Goal: Task Accomplishment & Management: Manage account settings

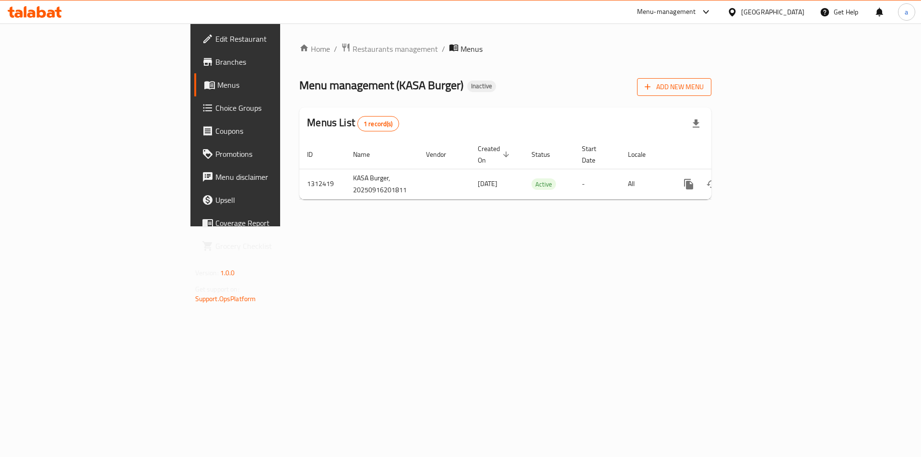
click at [703, 92] on span "Add New Menu" at bounding box center [673, 87] width 59 height 12
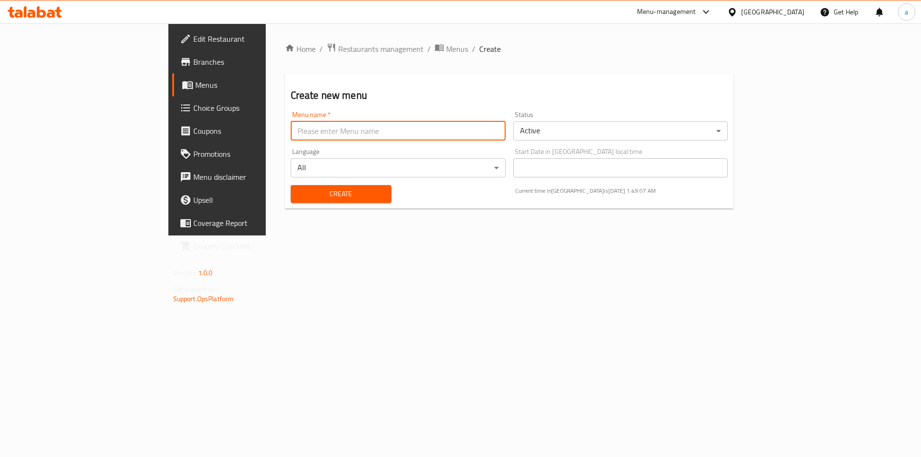
click at [357, 133] on input "text" at bounding box center [398, 130] width 215 height 19
type input "9/17"
click at [329, 188] on span "Create" at bounding box center [340, 194] width 85 height 12
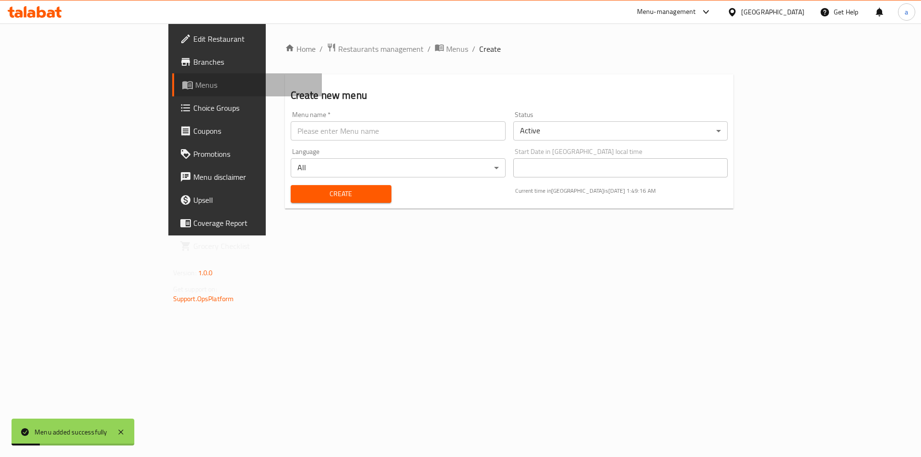
click at [195, 81] on span "Menus" at bounding box center [254, 85] width 119 height 12
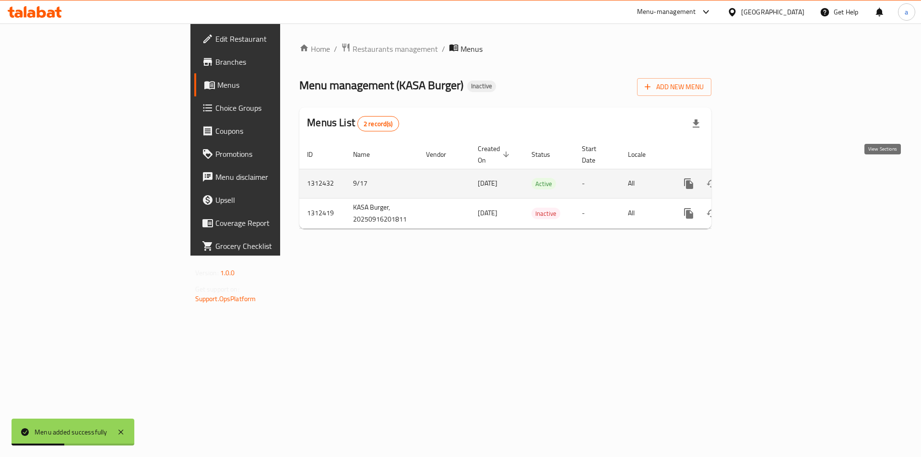
click at [763, 178] on icon "enhanced table" at bounding box center [758, 184] width 12 height 12
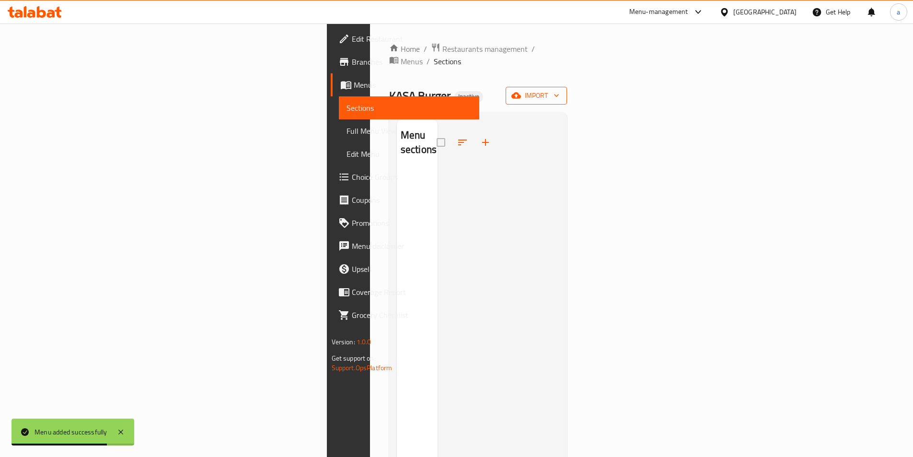
click at [560, 90] on span "import" at bounding box center [537, 96] width 46 height 12
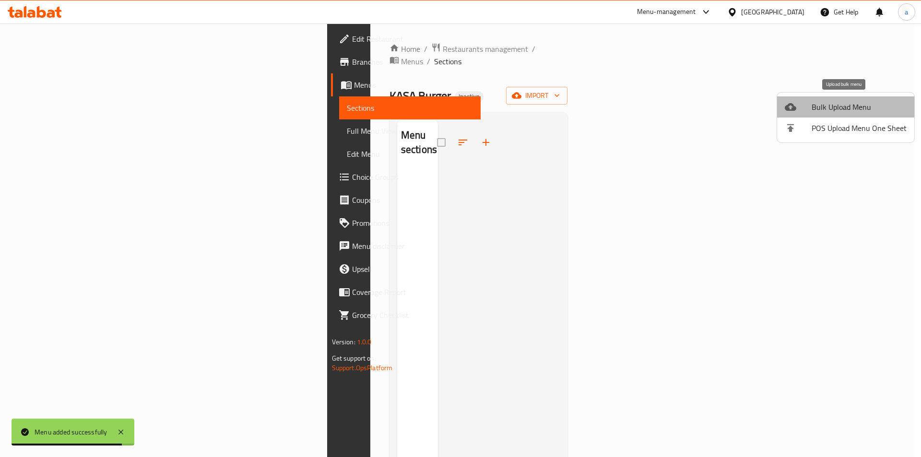
click at [862, 112] on span "Bulk Upload Menu" at bounding box center [858, 107] width 95 height 12
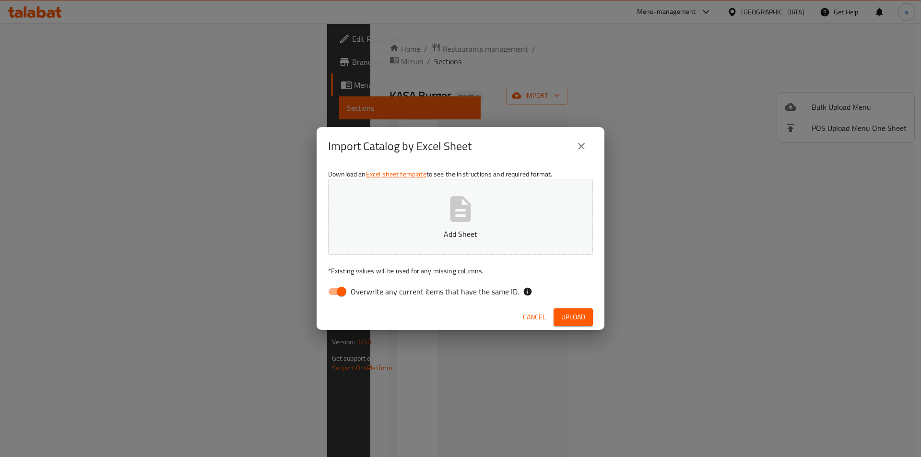
click at [340, 292] on input "Overwrite any current items that have the same ID." at bounding box center [341, 291] width 55 height 18
checkbox input "false"
click at [482, 231] on p "Add Sheet" at bounding box center [460, 234] width 235 height 12
click at [585, 315] on button "Upload" at bounding box center [572, 317] width 39 height 18
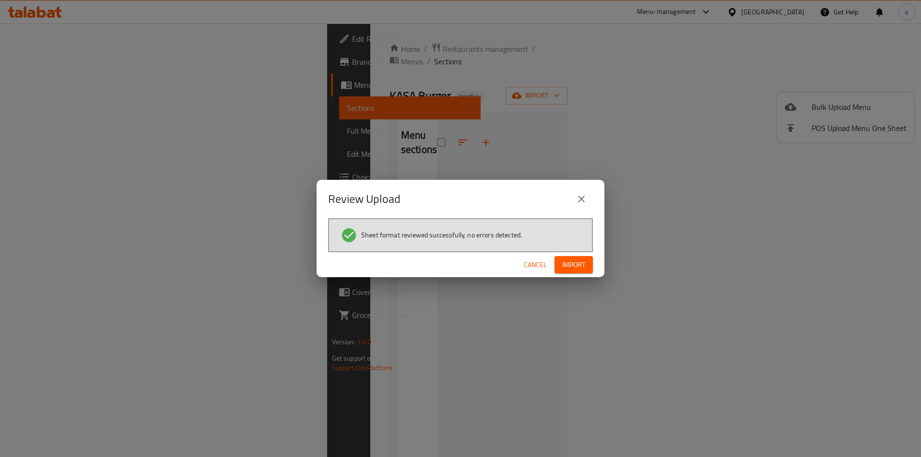
click at [574, 266] on span "Import" at bounding box center [573, 265] width 23 height 12
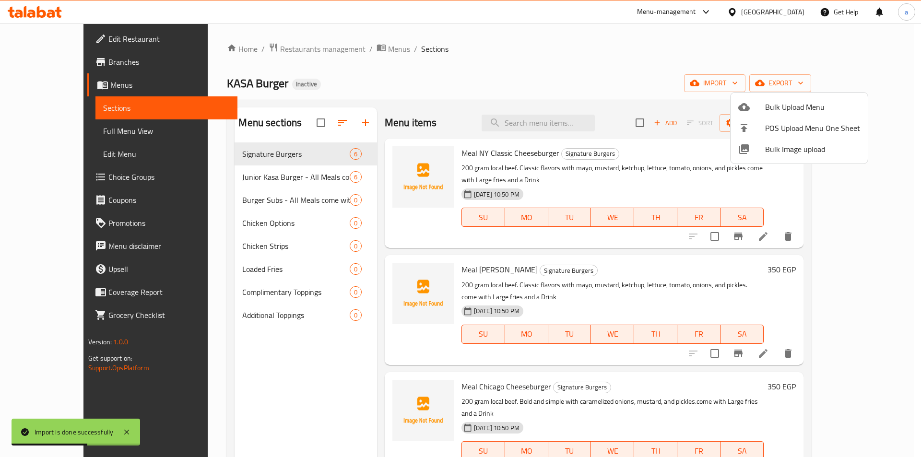
click at [274, 202] on div at bounding box center [460, 228] width 921 height 457
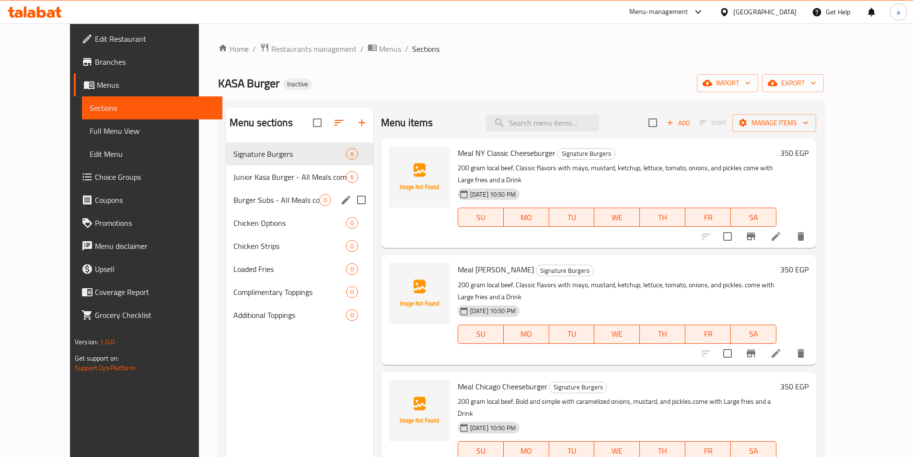
click at [351, 200] on input "Menu sections" at bounding box center [361, 200] width 20 height 20
checkbox input "true"
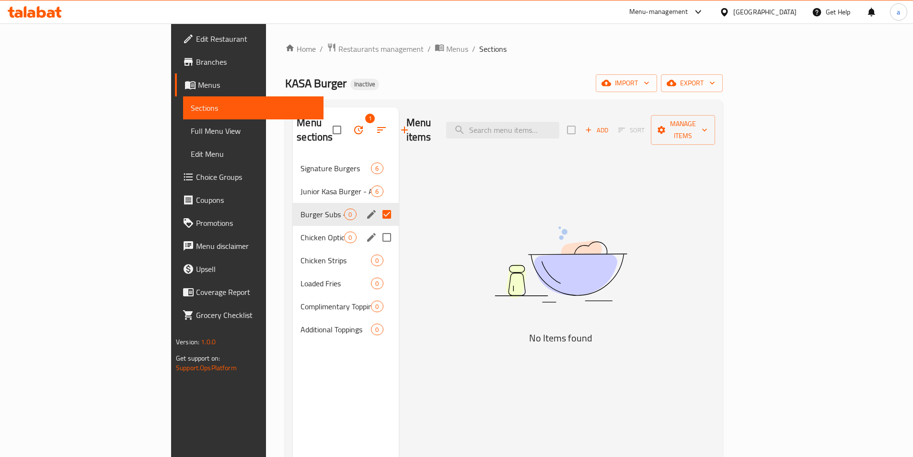
click at [377, 227] on input "Menu sections" at bounding box center [387, 237] width 20 height 20
checkbox input "true"
click at [377, 250] on input "Menu sections" at bounding box center [387, 260] width 20 height 20
checkbox input "true"
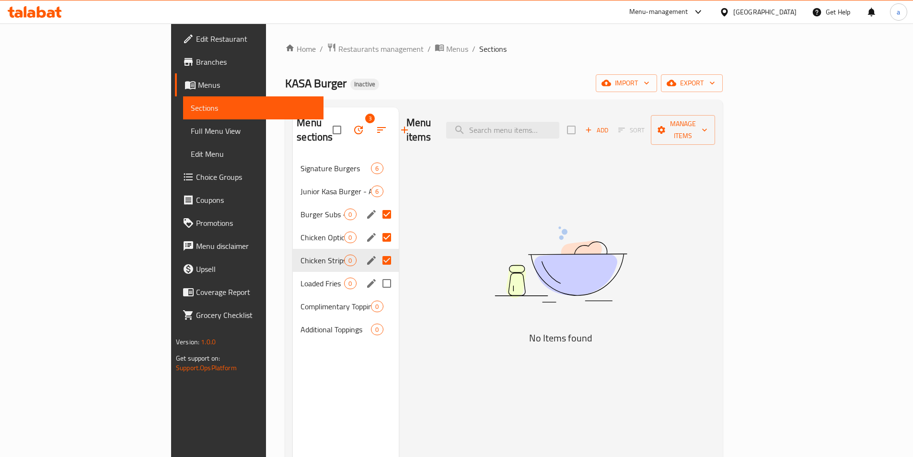
click at [377, 273] on input "Menu sections" at bounding box center [387, 283] width 20 height 20
checkbox input "true"
click at [377, 296] on input "Menu sections" at bounding box center [387, 306] width 20 height 20
checkbox input "true"
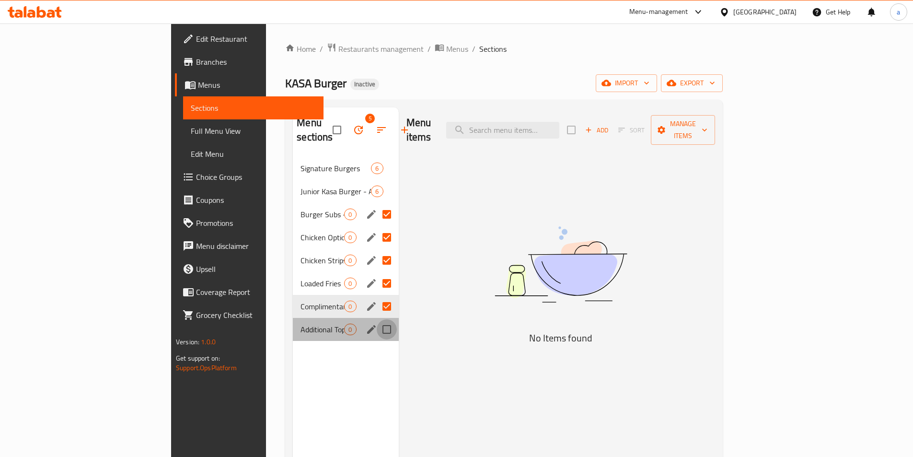
click at [377, 319] on input "Menu sections" at bounding box center [387, 329] width 20 height 20
checkbox input "true"
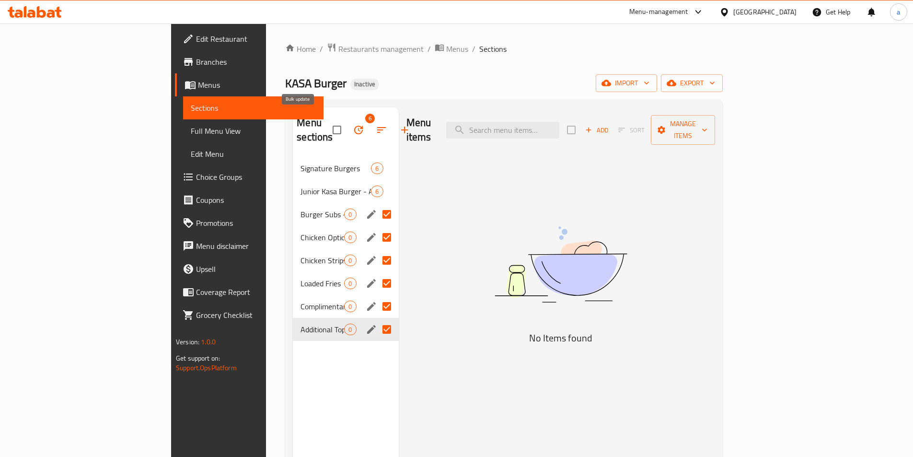
click at [353, 126] on icon "button" at bounding box center [359, 130] width 12 height 12
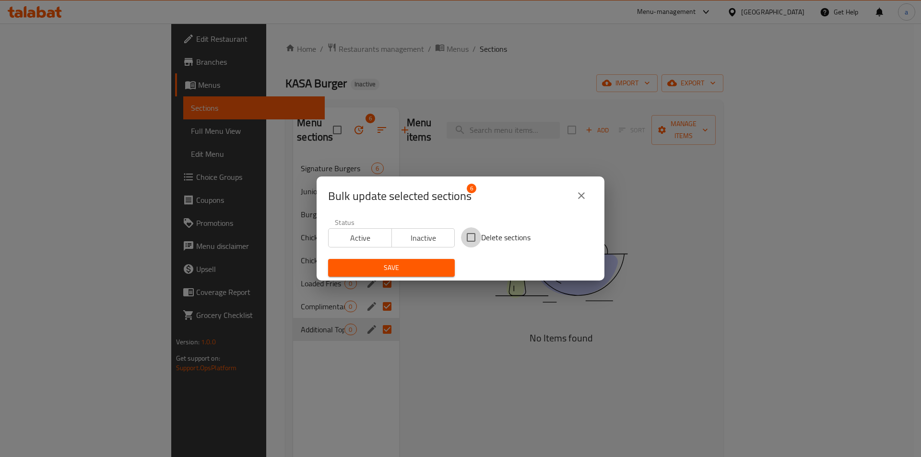
click at [469, 239] on input "Delete sections" at bounding box center [471, 237] width 20 height 20
checkbox input "true"
click at [442, 272] on span "Save" at bounding box center [391, 268] width 111 height 12
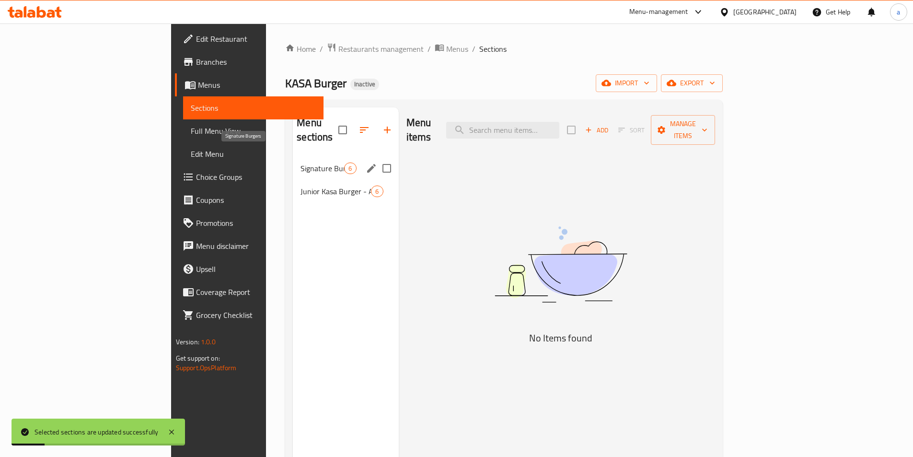
click at [301, 163] on span "Signature Burgers" at bounding box center [323, 169] width 44 height 12
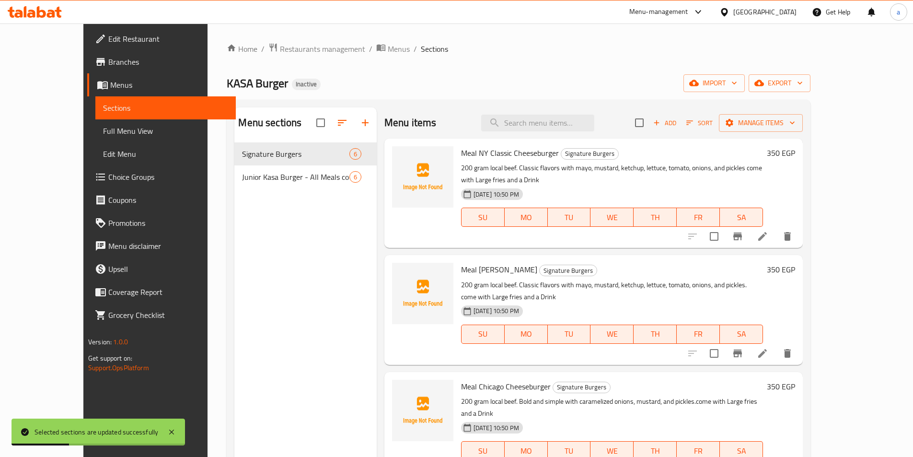
click at [103, 130] on span "Full Menu View" at bounding box center [165, 131] width 125 height 12
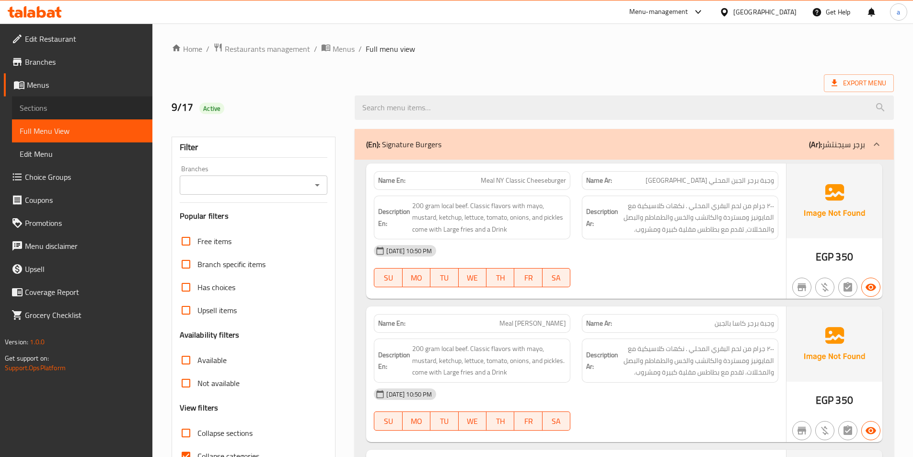
click at [70, 103] on span "Sections" at bounding box center [82, 108] width 125 height 12
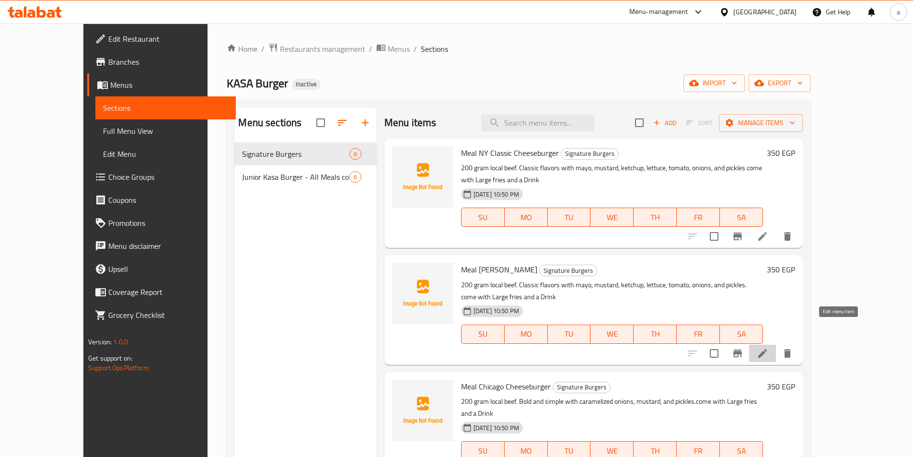
click at [769, 348] on icon at bounding box center [763, 354] width 12 height 12
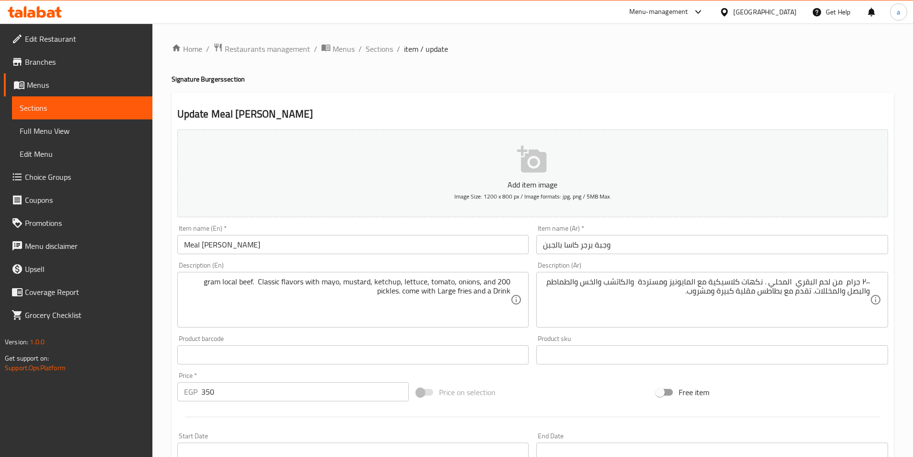
click at [349, 297] on textarea "200 gram local beef. Classic flavors with mayo, mustard, ketchup, lettuce, toma…" at bounding box center [347, 300] width 327 height 46
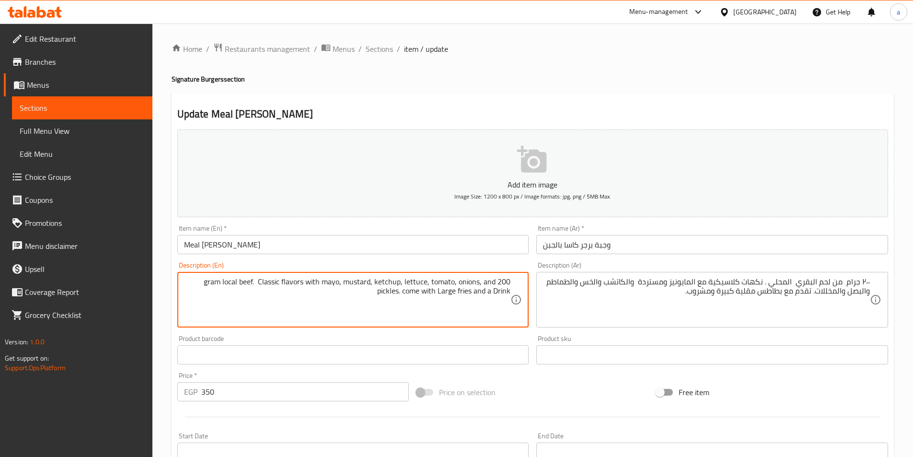
click at [349, 297] on textarea "200 gram local beef. Classic flavors with mayo, mustard, ketchup, lettuce, toma…" at bounding box center [347, 300] width 327 height 46
paste textarea "Smoky twist on our classic—served with Smoked flavor meats house sauce. Lettuce…"
type textarea "200 gram local beef. Smoky twist on our classic—served with Smoked flavor meats…"
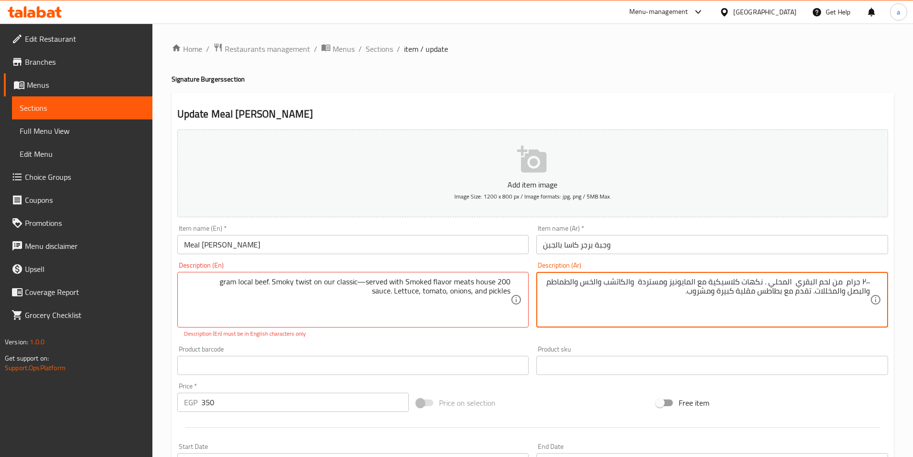
click at [695, 294] on textarea "٢٠٠ جرام من لحم البقري المحلي . نكهات كلاسيكية مع المايونيز ومستردة والكاتشب وا…" at bounding box center [706, 300] width 327 height 46
paste textarea "رام من لحم البقر المحلي. لمسة مدخنة مميزة على طبقنا الكلاسيكي - يُقدم مع صلصة ا…"
click at [758, 283] on textarea "٢٠٠ غرام من لحم البقر المحلي. لمسة مدخنة مميزة على طبقنا الكلاسيكي - يُقدم مع ص…" at bounding box center [706, 300] width 327 height 46
drag, startPoint x: 673, startPoint y: 285, endPoint x: 702, endPoint y: 280, distance: 29.6
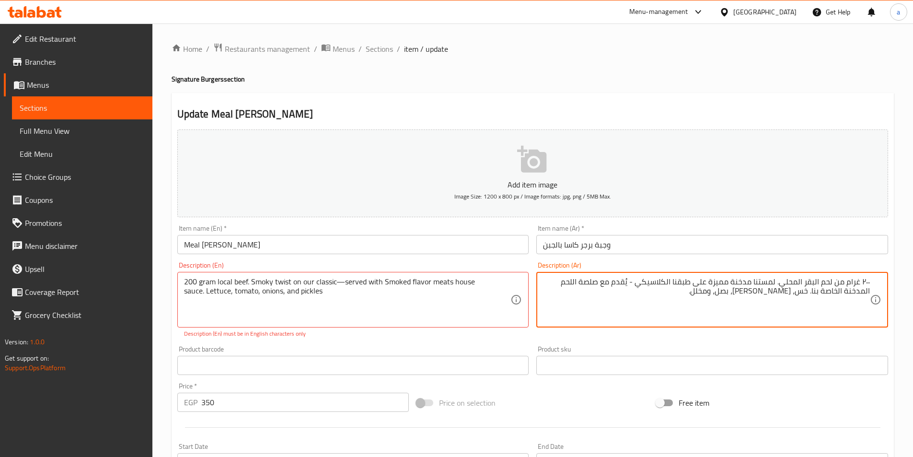
click at [732, 281] on textarea "٢٠٠ غرام من لحم البقر المحلي. لمستنا مدخنة مميزة على طبقنا الكلاسيكي - يُقدم مع…" at bounding box center [706, 300] width 327 height 46
drag, startPoint x: 732, startPoint y: 281, endPoint x: 687, endPoint y: 282, distance: 45.1
click at [687, 282] on textarea "٢٠٠ غرام من لحم البقر المحلي. لمستنا مدخنة مميزة على طبقنا الكلاسيكي - يُقدم مع…" at bounding box center [706, 300] width 327 height 46
click at [631, 279] on textarea "٢٠٠ غرام من لحم البقر المحلي. لمستنا مدخنة الكلاسيكي - يُقدم مع صلصة اللحم المد…" at bounding box center [706, 300] width 327 height 46
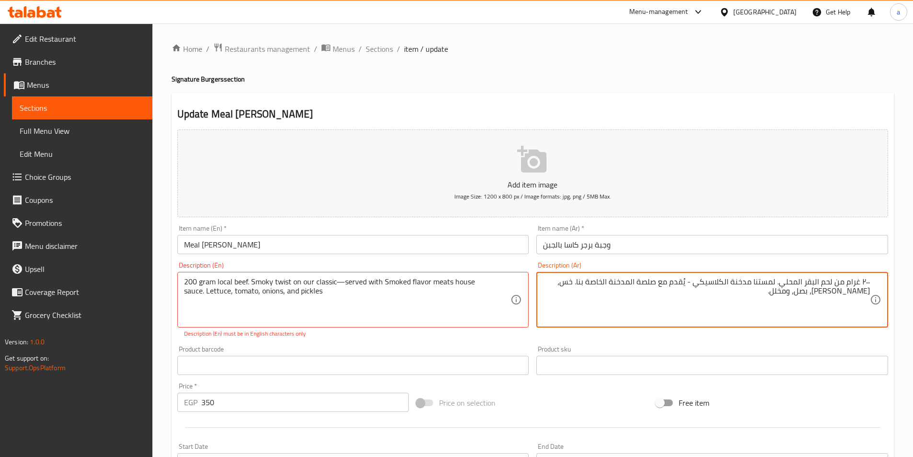
click at [652, 284] on textarea "٢٠٠ غرام من لحم البقر المحلي. لمستنا مدخنة الكلاسيكي - يُقدم مع صلصة المدخنة ال…" at bounding box center [706, 300] width 327 height 46
click at [658, 299] on textarea "٢٠٠ غرام من لحم البقر المحلي. لمستنا مدخنة الكلاسيكي - يُقدم مع صلصة اللحم المد…" at bounding box center [706, 300] width 327 height 46
click at [660, 282] on textarea "٢٠٠ غرام من لحم البقر المحلي. لمستنا مدخنة الكلاسيكي - يُقدم مع صلصة اللحم المد…" at bounding box center [706, 300] width 327 height 46
click at [609, 285] on textarea "٢٠٠ غرام من لحم البقر المحلي. لمستنا مدخنة الكلاسيكي - يُقدم مع نكهة مدخنة صلصة…" at bounding box center [706, 300] width 327 height 46
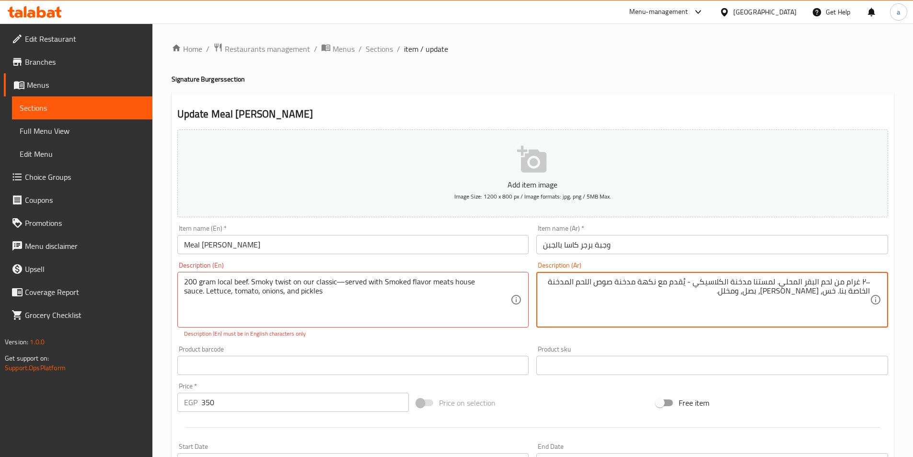
click at [732, 296] on textarea "٢٠٠ غرام من لحم البقر المحلي. لمستنا مدخنة الكلاسيكي - يُقدم مع نكهة مدخنة صوص …" at bounding box center [706, 300] width 327 height 46
drag, startPoint x: 840, startPoint y: 292, endPoint x: 871, endPoint y: 291, distance: 31.2
click at [871, 291] on div "٢٠٠ غرام من لحم البقر المحلي. لمستنا مدخنة الكلاسيكي - يُقدم مع نكهة مدخنة صوص …" at bounding box center [713, 300] width 352 height 56
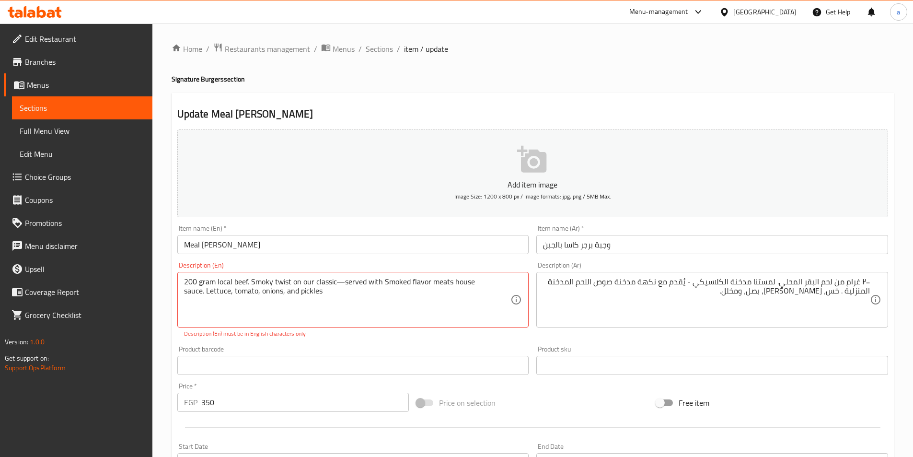
click at [877, 280] on div "٢٠٠ غرام من لحم البقر المحلي. لمستنا مدخنة الكلاسيكي - يُقدم مع نكهة مدخنة صوص …" at bounding box center [713, 300] width 352 height 56
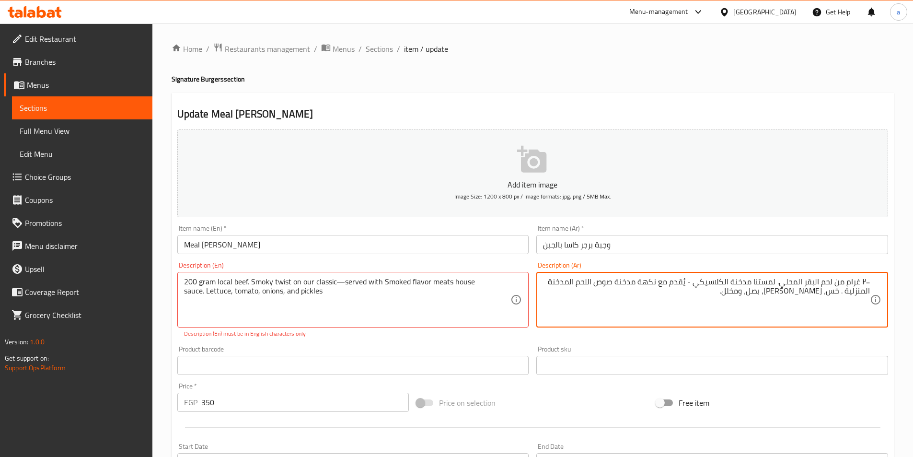
click at [805, 282] on textarea "٢٠٠ غرام من لحم البقر المحلي. لمستنا مدخنة الكلاسيكي - يُقدم مع نكهة مدخنة صوص …" at bounding box center [706, 300] width 327 height 46
click at [624, 284] on textarea "٢٠٠ غرام من لحم البقري المحلي. لمستنا مدخنة الكلاسيكي - يُقدم مع نكهة مدخنة صوص…" at bounding box center [706, 300] width 327 height 46
click at [649, 283] on textarea "٢٠٠ غرام من لحم البقري المحلي. لمستنا مدخنة الكلاسيكي - يُقدم مع نكهة صوص اللحم…" at bounding box center [706, 300] width 327 height 46
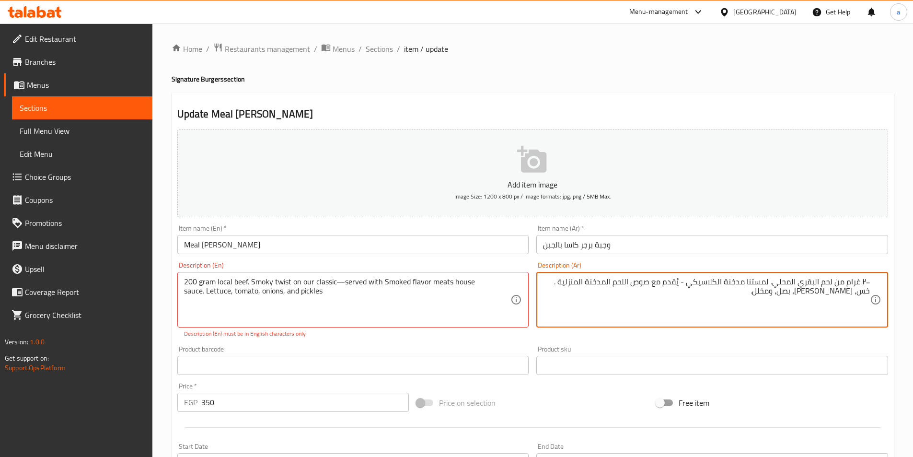
click at [634, 282] on textarea "٢٠٠ غرام من لحم البقري المحلي. لمستنا مدخنة الكلاسيكي - يُقدم مع صوص اللحم المد…" at bounding box center [706, 300] width 327 height 46
paste textarea "نكهة"
click at [761, 291] on textarea "٢٠٠ غرام من لحم البقري المحلي. لمستنا مدخنة الكلاسيكي - يُقدم مع صوص نكهة اللحم…" at bounding box center [706, 300] width 327 height 46
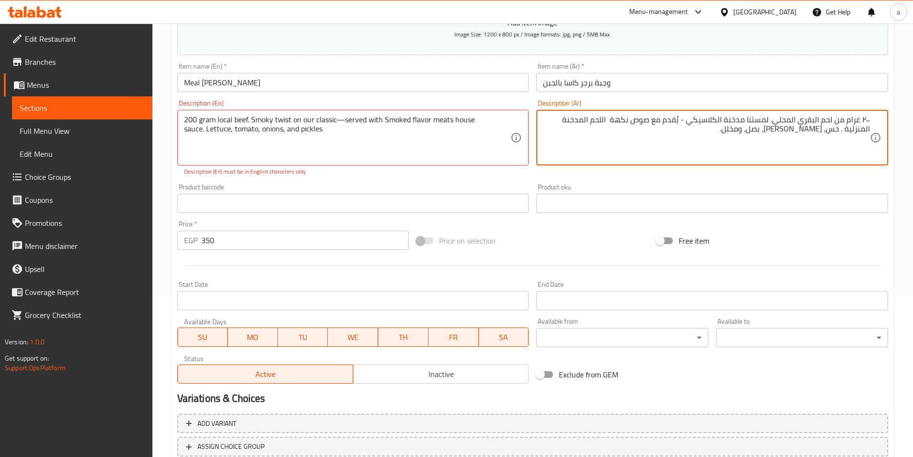
scroll to position [231, 0]
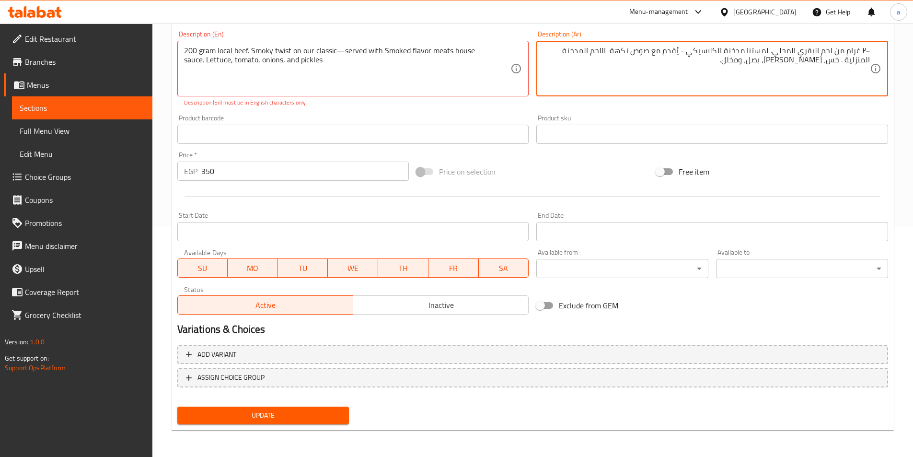
type textarea "٢٠٠ غرام من لحم البقري المحلي. لمستنا مدخنة الكلاسيكي - يُقدم مع صوص نكهة اللحم…"
click at [331, 411] on span "Update" at bounding box center [263, 415] width 157 height 12
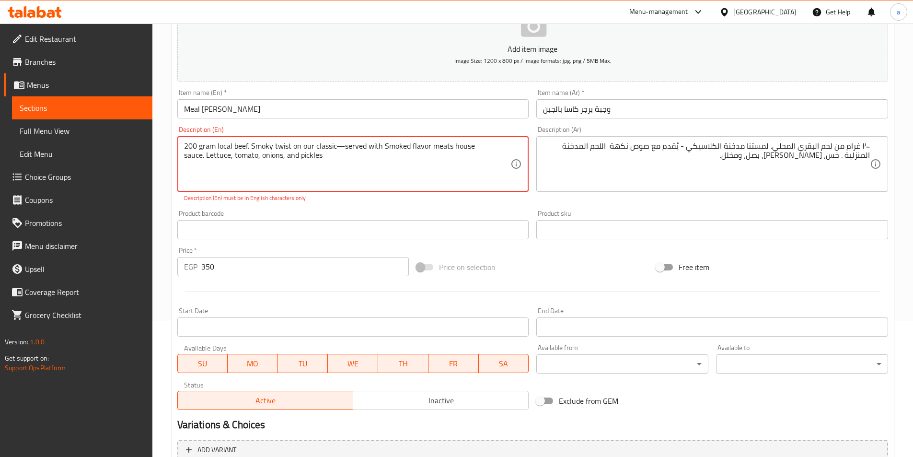
scroll to position [135, 0]
click at [343, 150] on textarea "200 gram local beef. Smoky twist on our classic—served with Smoked flavor meats…" at bounding box center [347, 165] width 327 height 46
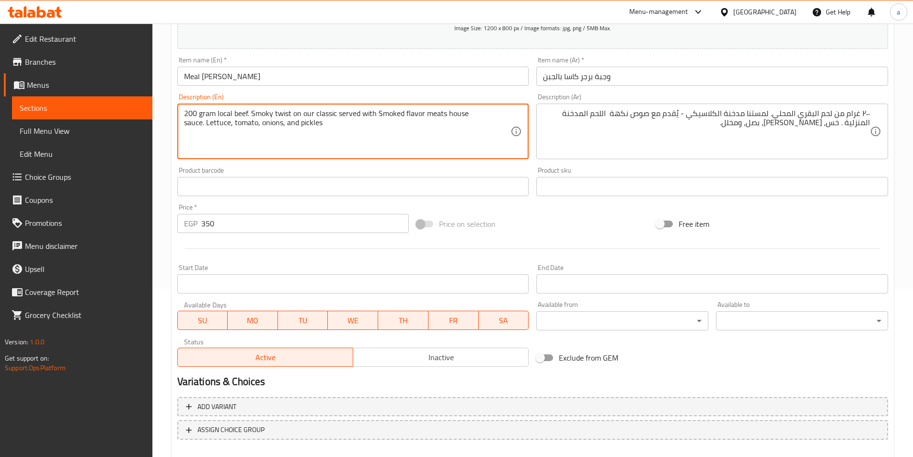
scroll to position [221, 0]
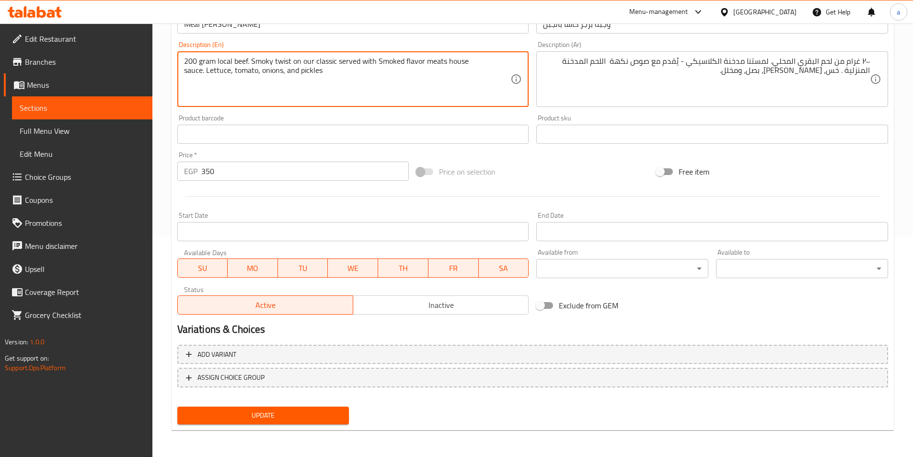
type textarea "200 gram local beef. Smoky twist on our classic served with Smoked flavor meats…"
click at [298, 419] on span "Update" at bounding box center [263, 415] width 157 height 12
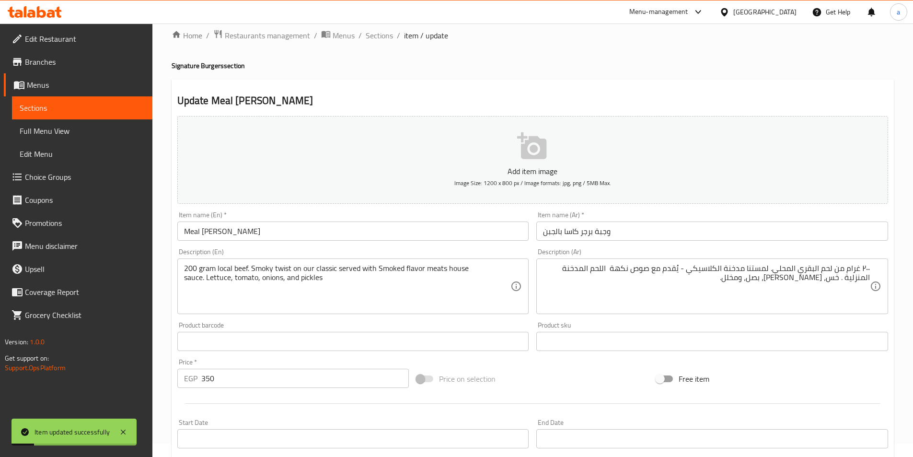
scroll to position [0, 0]
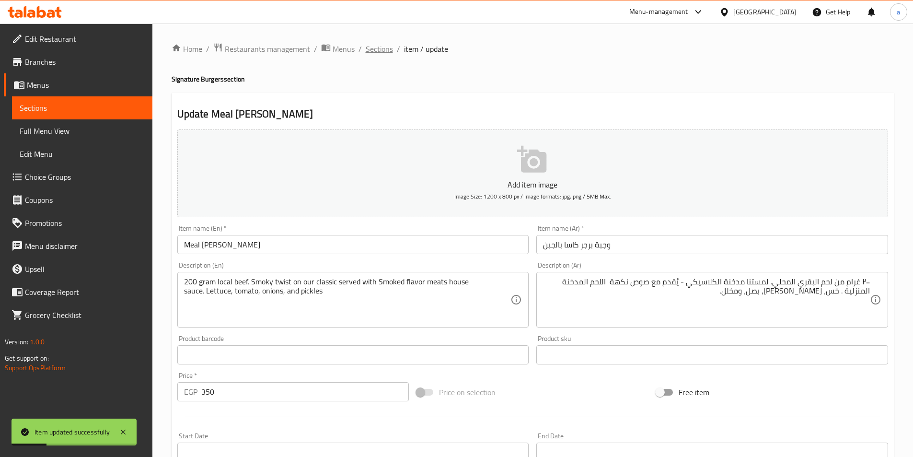
click at [379, 47] on span "Sections" at bounding box center [379, 49] width 27 height 12
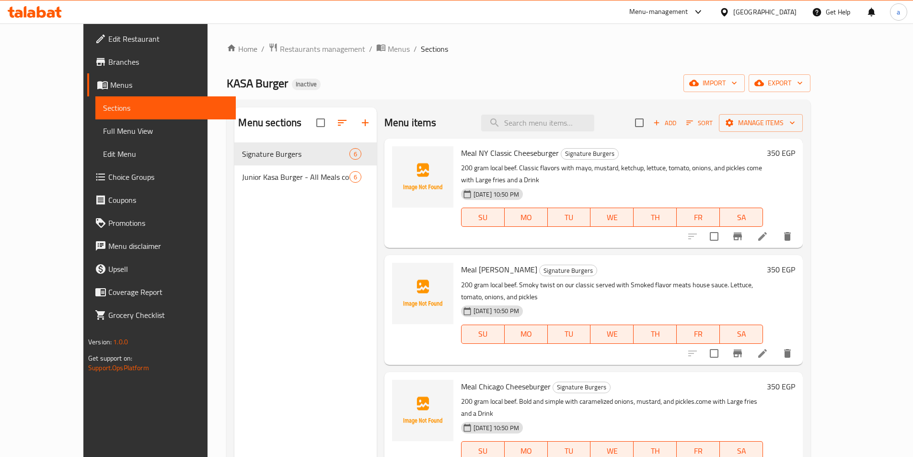
click at [769, 348] on icon at bounding box center [763, 354] width 12 height 12
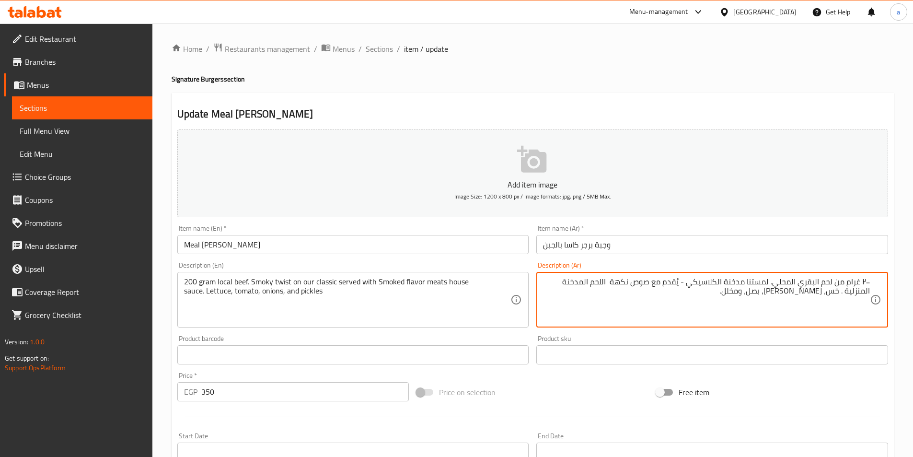
paste textarea "تقدم مع بطاطس مقلية كبيرة ومشروب"
type textarea "٢٠٠ غرام من لحم البقري المحلي. لمستنا مدخنة الكلاسيكي - يُقدم مع صوص نكهة اللحم…"
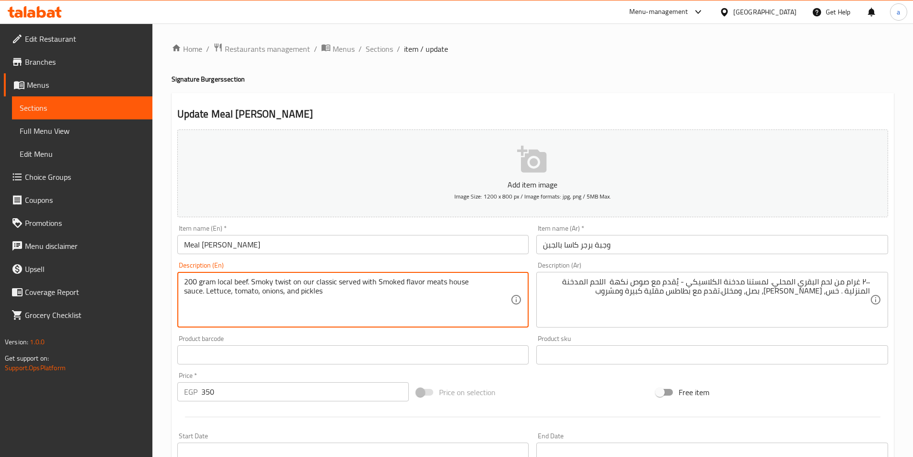
paste textarea "come with Large fries and a Drink"
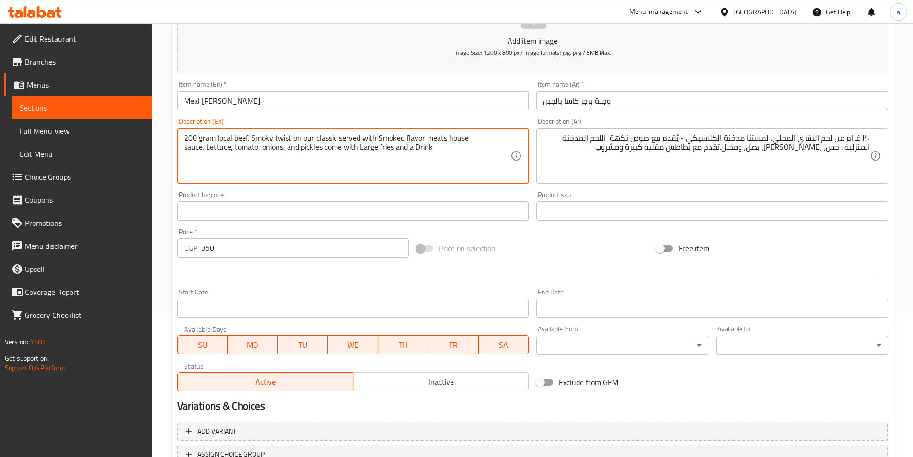
scroll to position [221, 0]
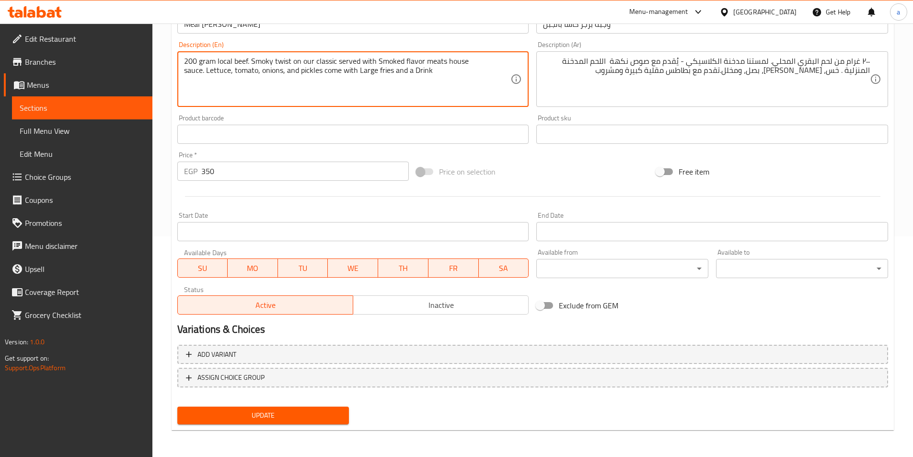
type textarea "200 gram local beef. Smoky twist on our classic served with Smoked flavor meats…"
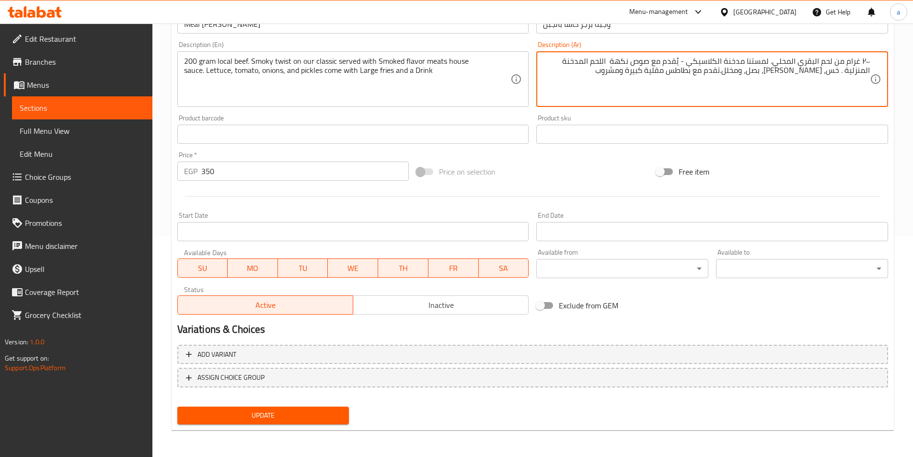
drag, startPoint x: 629, startPoint y: 72, endPoint x: 876, endPoint y: 58, distance: 247.3
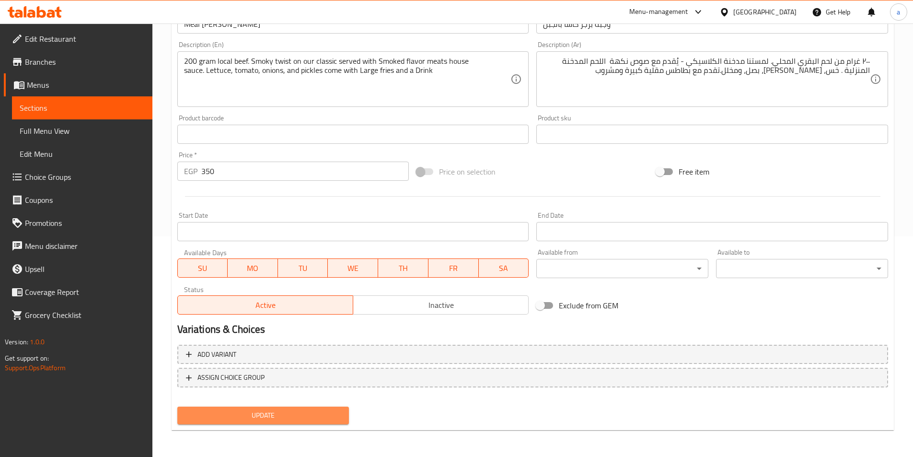
click at [298, 418] on span "Update" at bounding box center [263, 415] width 157 height 12
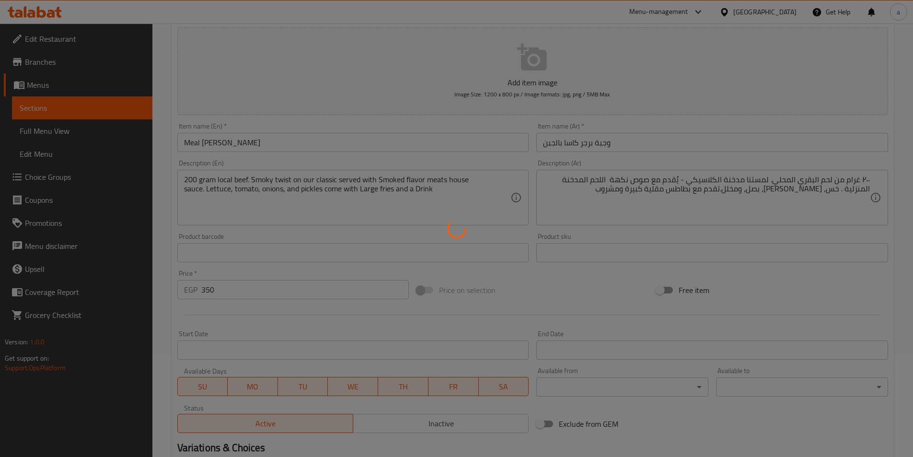
scroll to position [0, 0]
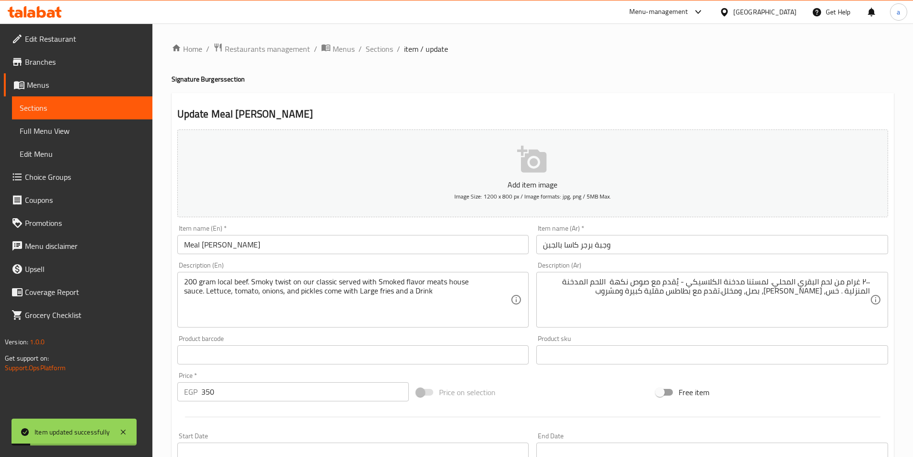
click at [377, 50] on span "Sections" at bounding box center [379, 49] width 27 height 12
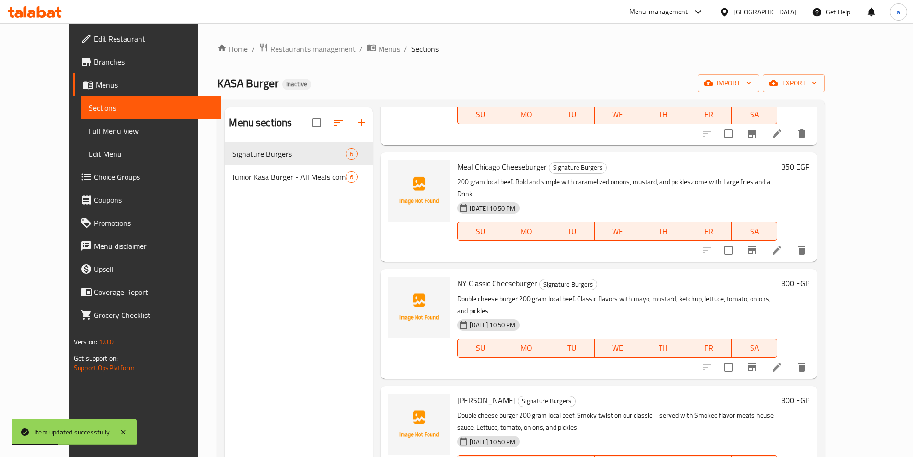
scroll to position [134, 0]
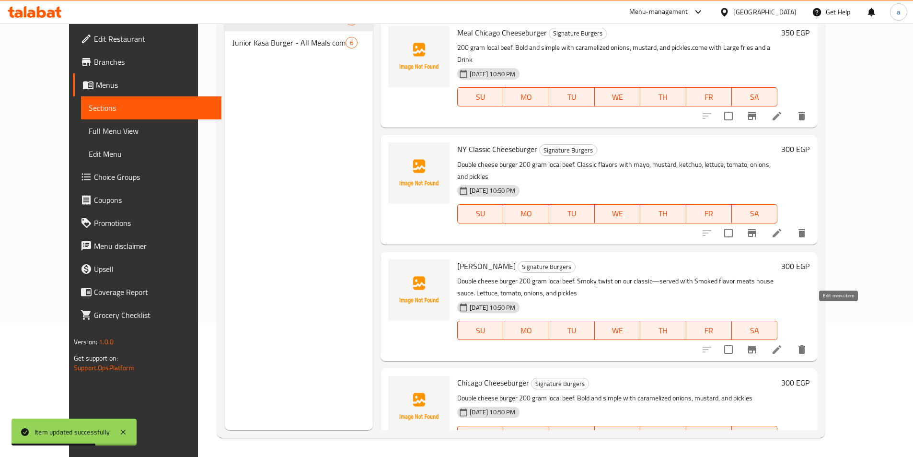
click at [783, 344] on icon at bounding box center [777, 350] width 12 height 12
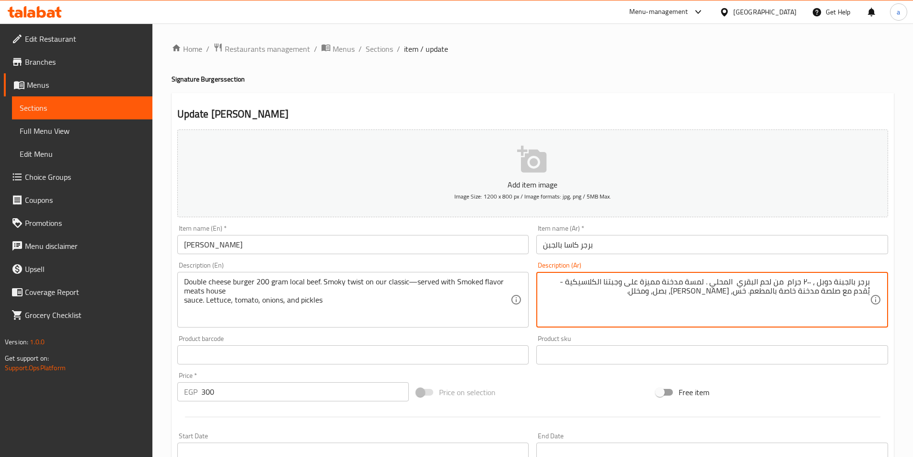
drag, startPoint x: 674, startPoint y: 292, endPoint x: 877, endPoint y: 280, distance: 203.1
click at [877, 280] on div "برجر بالجبنة دوبل ، ٢٠٠ جرام من لحم البقري المحلي . لمسة مدخنة مميزة على وجبتنا…" at bounding box center [713, 300] width 352 height 56
paste textarea "٢٠٠ غرام من لحم البقري المحلي. لمستنا مدخنة الكلاسيكي - يُقدم مع صوص نكهة اللحم…"
drag, startPoint x: 631, startPoint y: 295, endPoint x: 759, endPoint y: 305, distance: 127.9
click at [759, 305] on textarea "٢٠٠ غرام من لحم البقري المحلي. لمستنا مدخنة الكلاسيكي - يُقدم مع صوص نكهة اللحم…" at bounding box center [706, 300] width 327 height 46
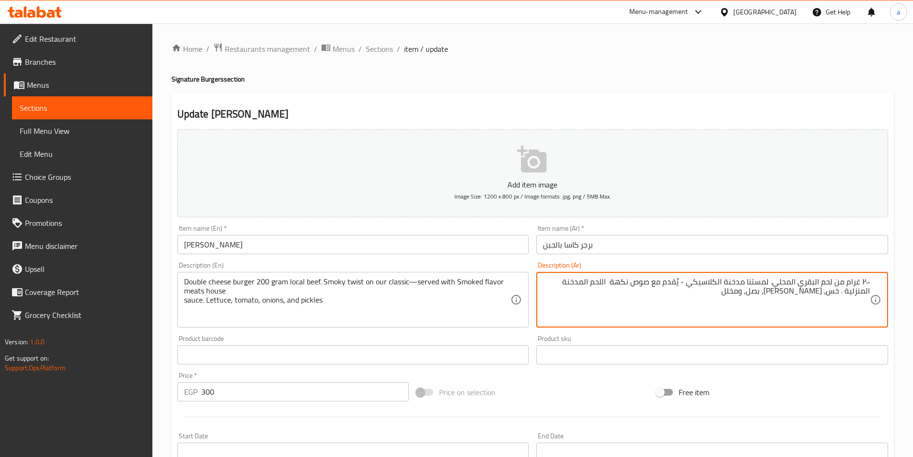
type textarea "٢٠٠ غرام من لحم البقري المحلي. لمستنا مدخنة الكلاسيكي - يُقدم مع صوص نكهة اللحم…"
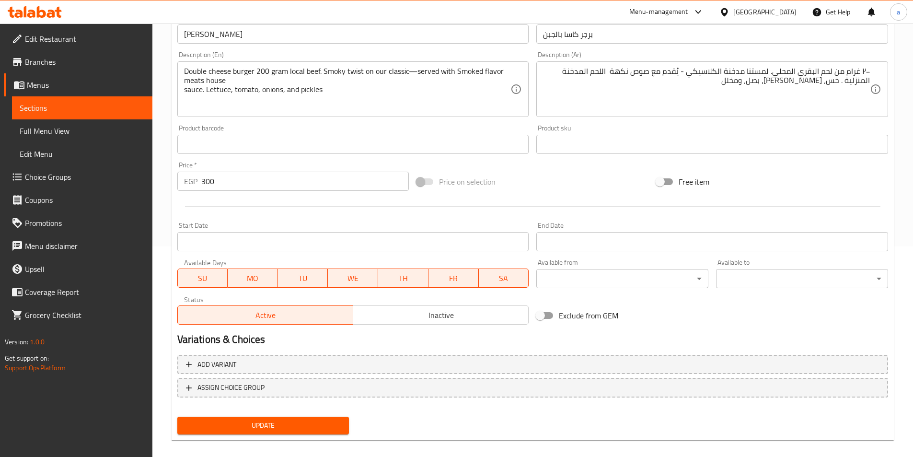
scroll to position [221, 0]
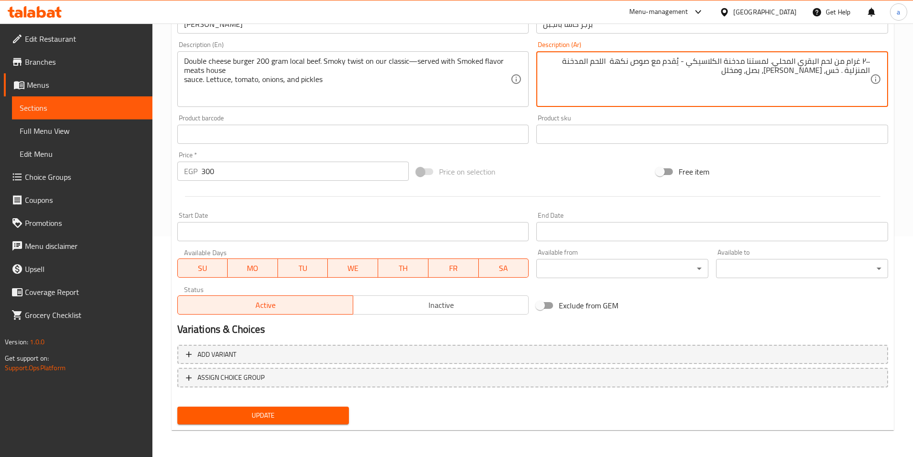
click at [275, 417] on span "Update" at bounding box center [263, 415] width 157 height 12
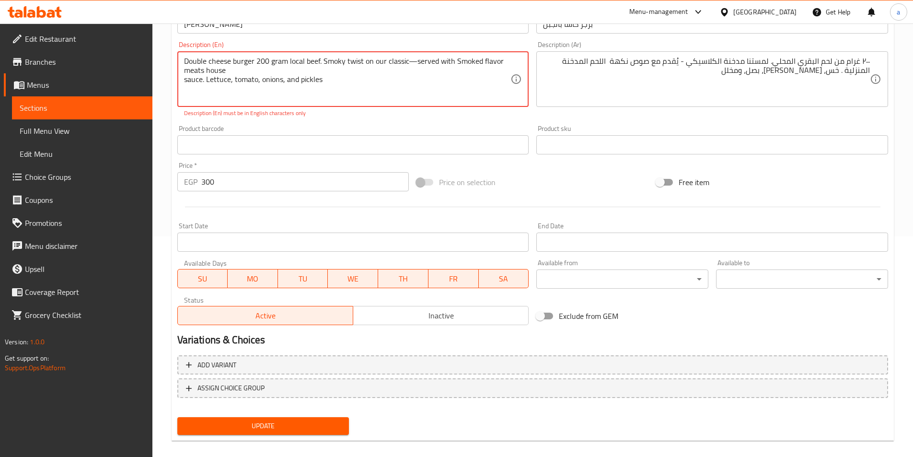
click at [418, 62] on textarea "Double cheese burger 200 gram local beef. Smoky twist on our classic—served wit…" at bounding box center [347, 80] width 327 height 46
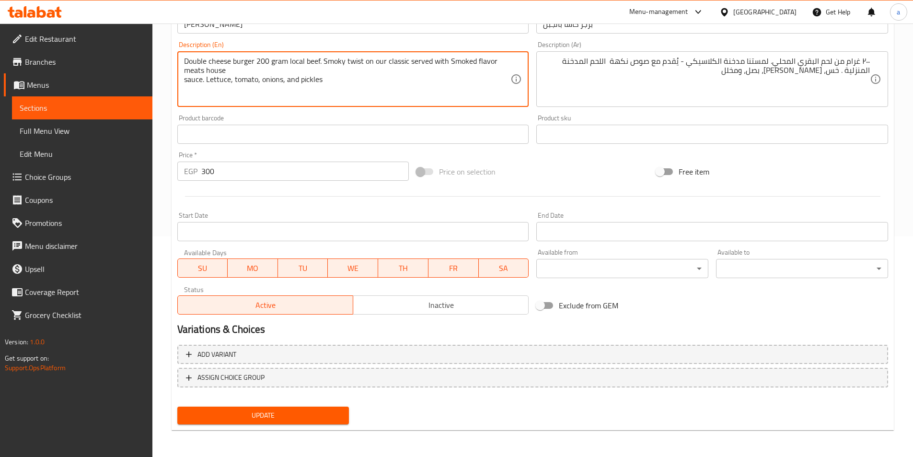
type textarea "Double cheese burger 200 gram local beef. Smoky twist on our classic served wit…"
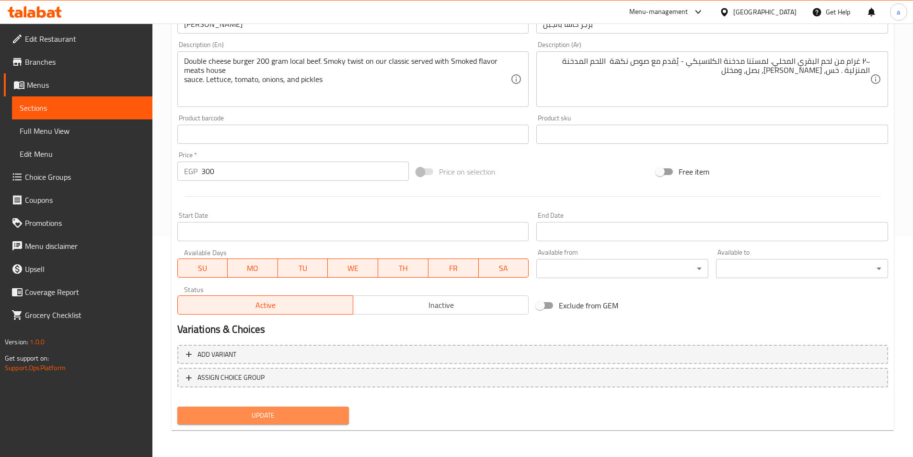
click at [292, 415] on span "Update" at bounding box center [263, 415] width 157 height 12
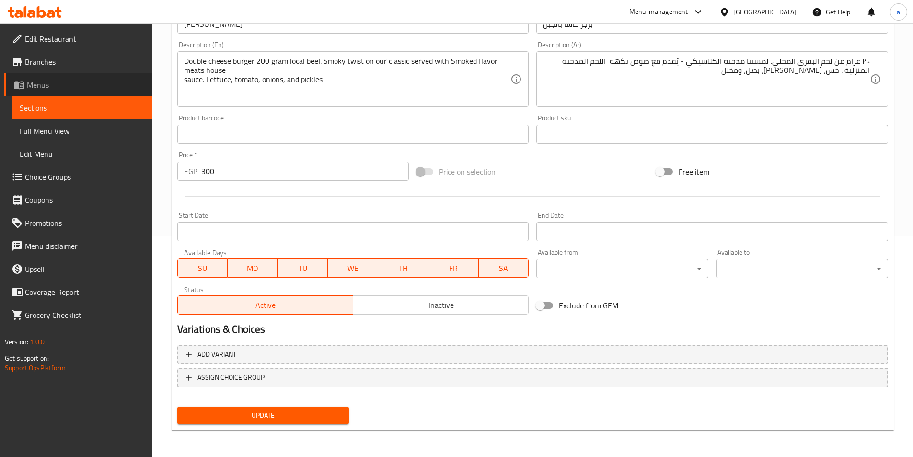
click at [62, 82] on span "Menus" at bounding box center [86, 85] width 118 height 12
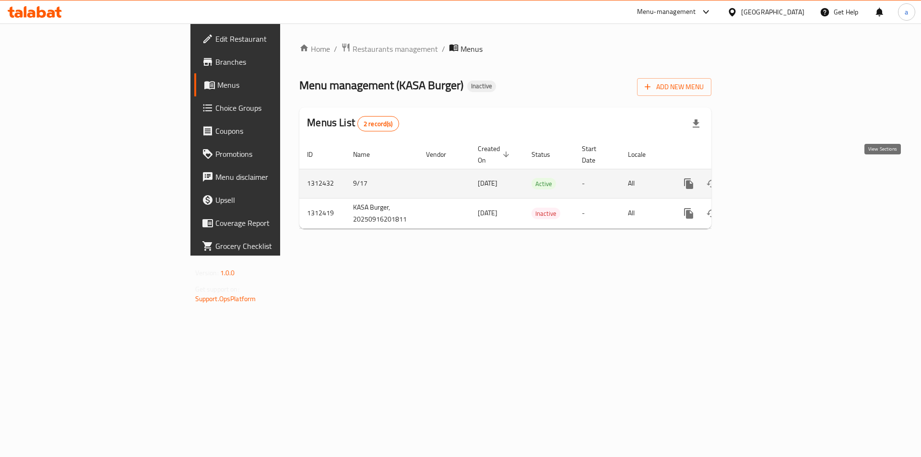
click at [763, 178] on icon "enhanced table" at bounding box center [758, 184] width 12 height 12
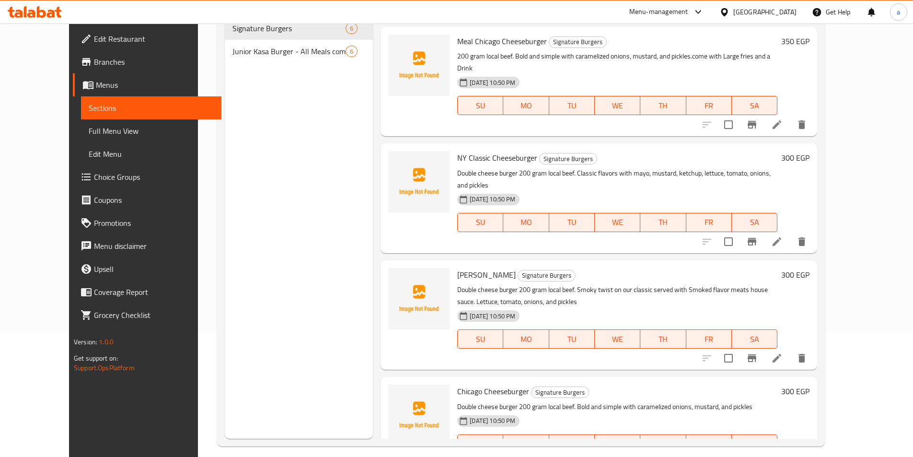
scroll to position [134, 0]
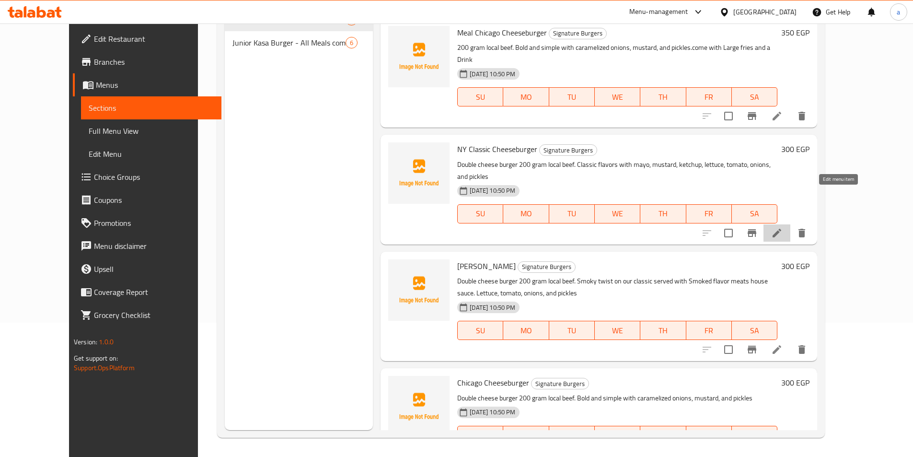
click at [783, 227] on icon at bounding box center [777, 233] width 12 height 12
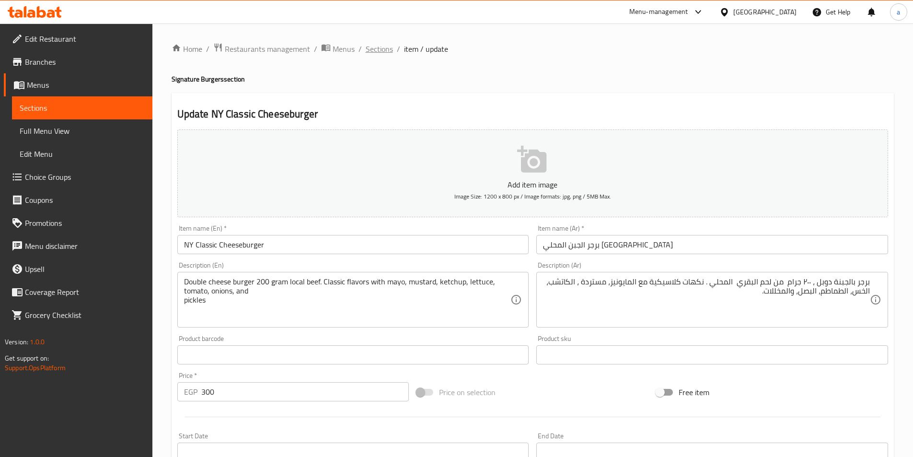
click at [380, 49] on span "Sections" at bounding box center [379, 49] width 27 height 12
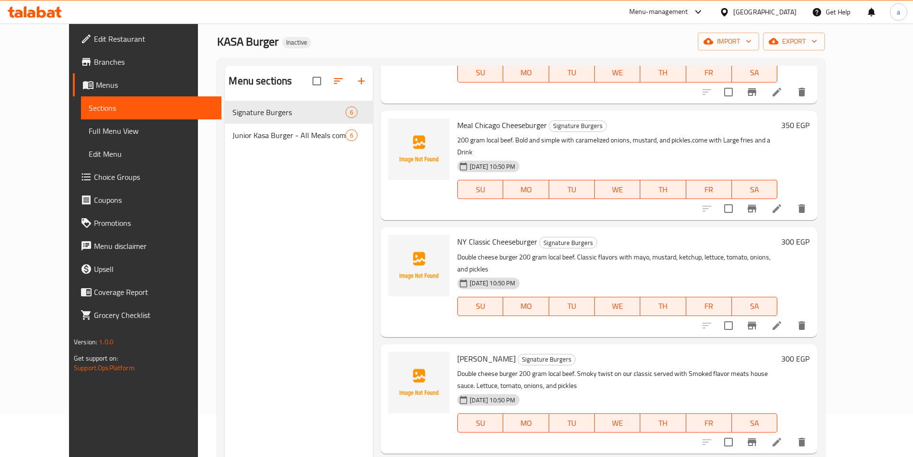
scroll to position [134, 0]
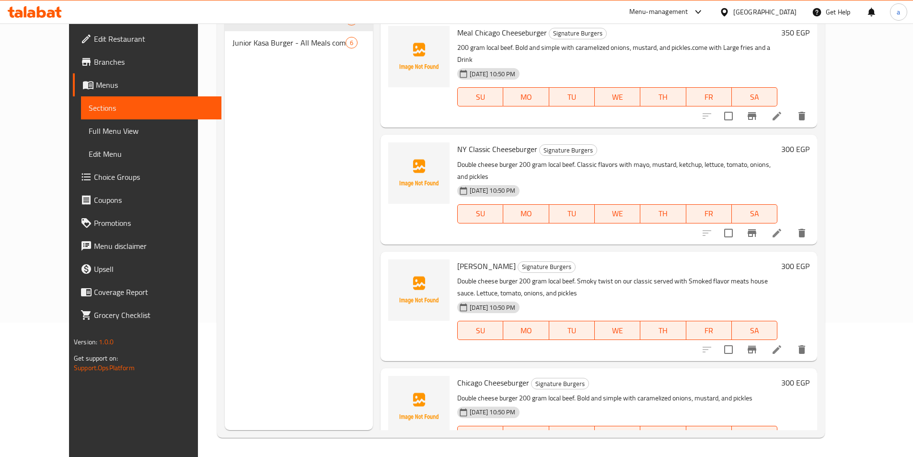
click at [791, 341] on li at bounding box center [777, 349] width 27 height 17
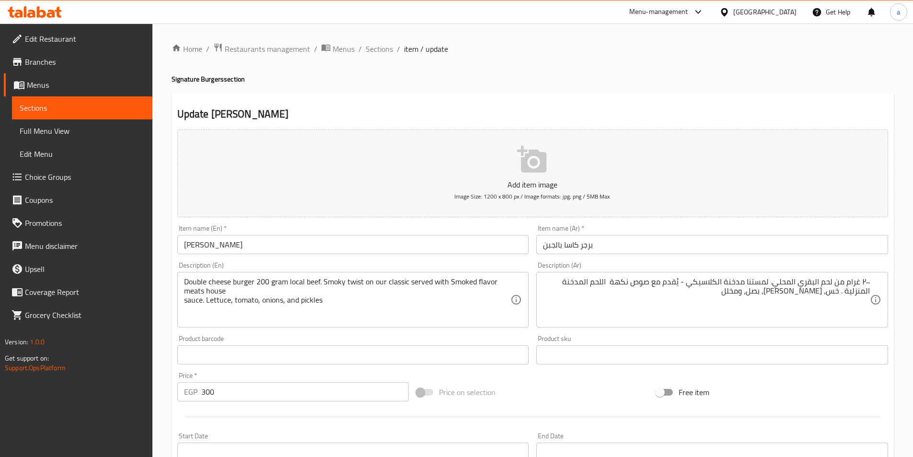
click at [872, 281] on div "٢٠٠ غرام من لحم البقري المحلي. لمستنا مدخنة الكلاسيكي - يُقدم مع صوص نكهة اللحم…" at bounding box center [713, 300] width 352 height 56
click at [875, 280] on div "٢٠٠ غرام من لحم البقري المحلي. لمستنا مدخنة الكلاسيكي - يُقدم مع صوص نكهة اللحم…" at bounding box center [713, 300] width 352 height 56
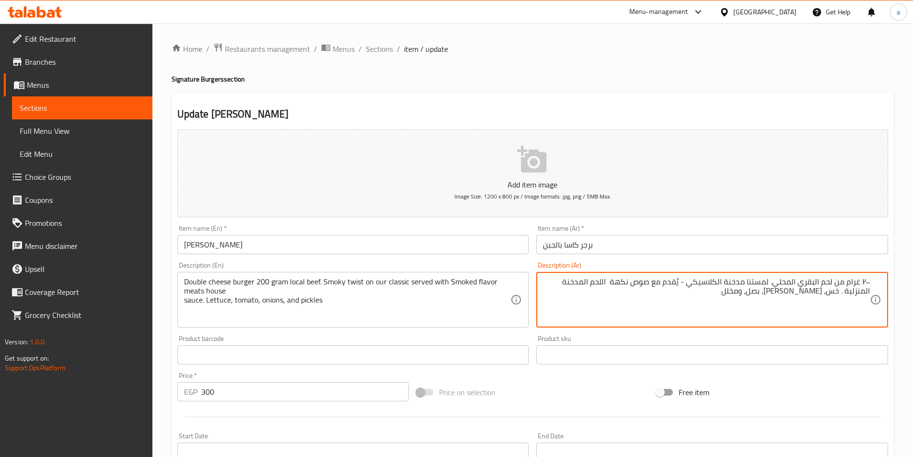
click at [738, 299] on textarea "٢٠٠ غرام من لحم البقري المحلي. لمستنا مدخنة الكلاسيكي - يُقدم مع صوص نكهة اللحم…" at bounding box center [706, 300] width 327 height 46
drag, startPoint x: 860, startPoint y: 283, endPoint x: 877, endPoint y: 280, distance: 17.4
click at [877, 280] on div "تش٢٠٠ غرام من لحم البقري المحلي. لمستنا مدخنة الكلاسيكي - يُقدم مع صوص نكهة الل…" at bounding box center [713, 300] width 352 height 56
paste textarea "رجر بالجبنة دوبل"
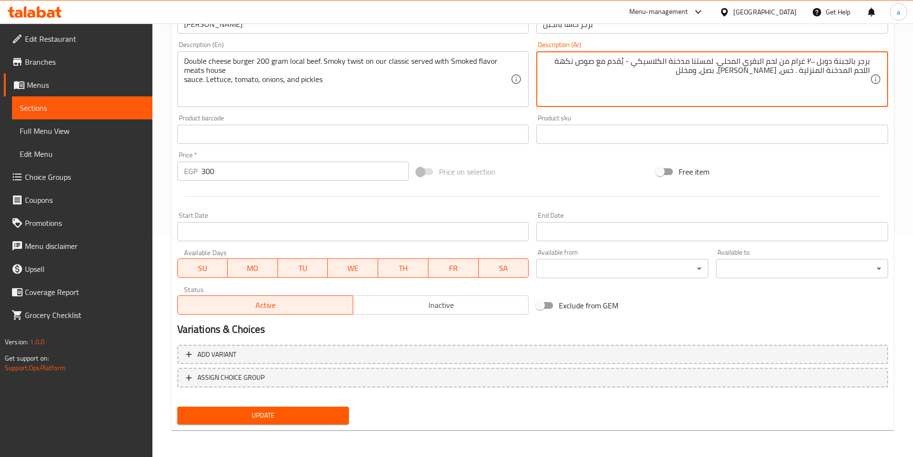
type textarea "برجر بالجبنة دوبل ٢٠٠ غرام من لحم البقري المحلي. لمستنا مدخنة الكلاسيكي - يُقدم…"
click at [339, 408] on button "Update" at bounding box center [263, 416] width 172 height 18
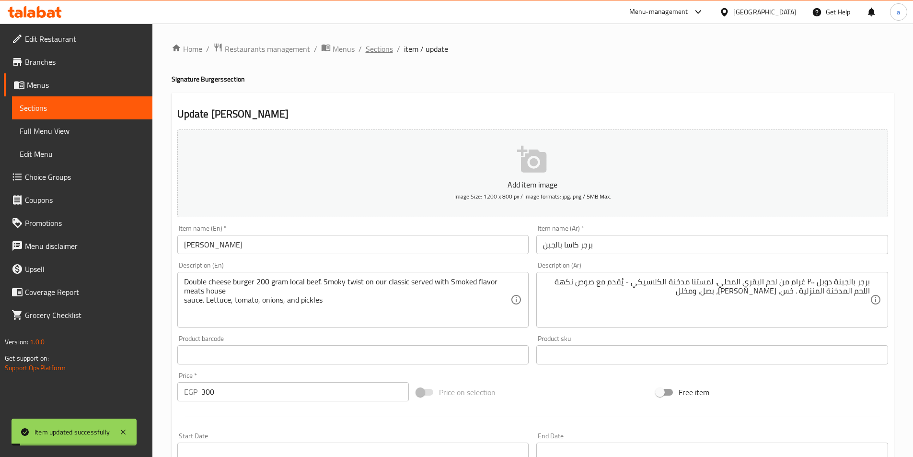
click at [382, 51] on span "Sections" at bounding box center [379, 49] width 27 height 12
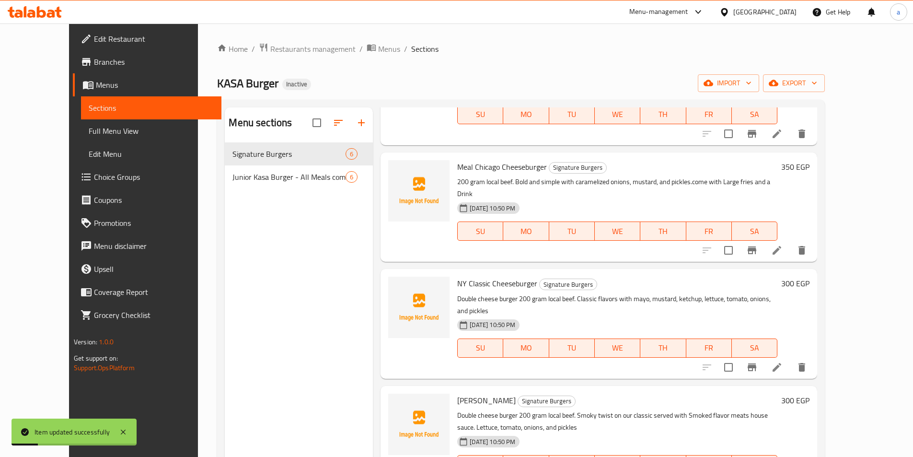
scroll to position [134, 0]
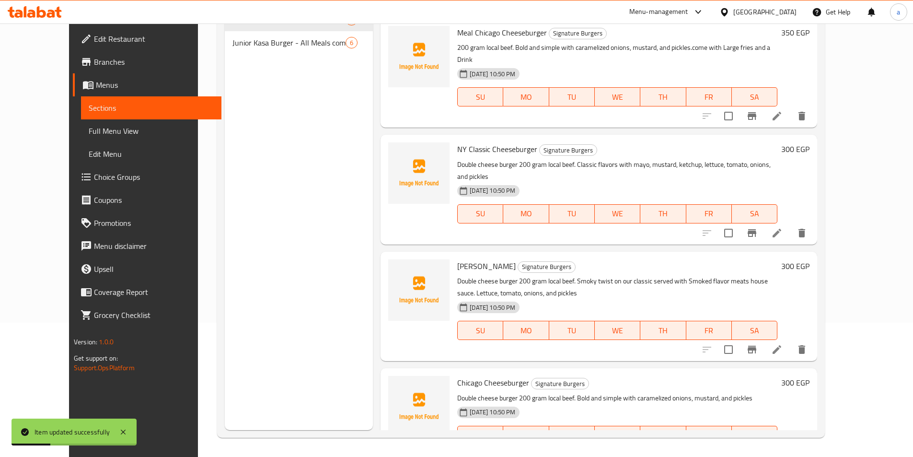
click at [783, 449] on icon at bounding box center [777, 455] width 12 height 12
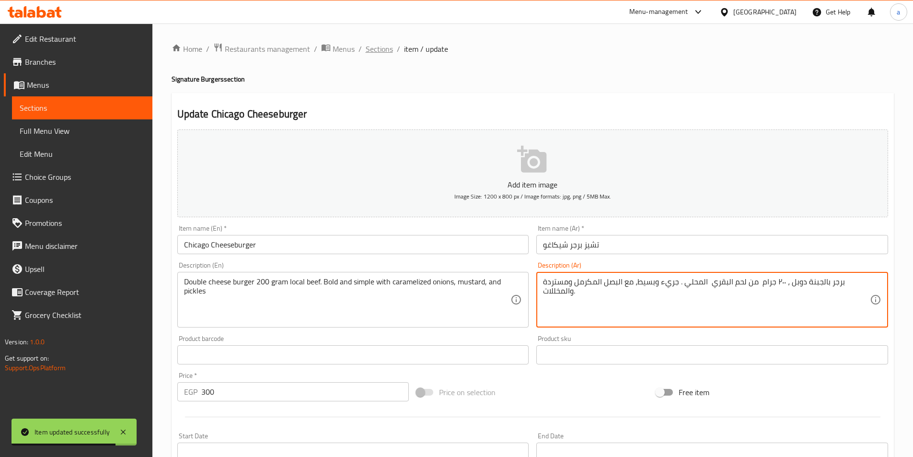
click at [387, 50] on span "Sections" at bounding box center [379, 49] width 27 height 12
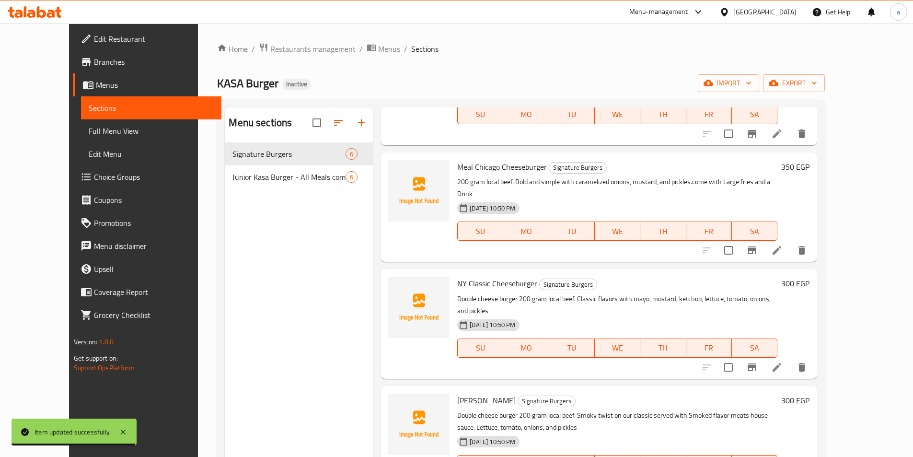
scroll to position [134, 0]
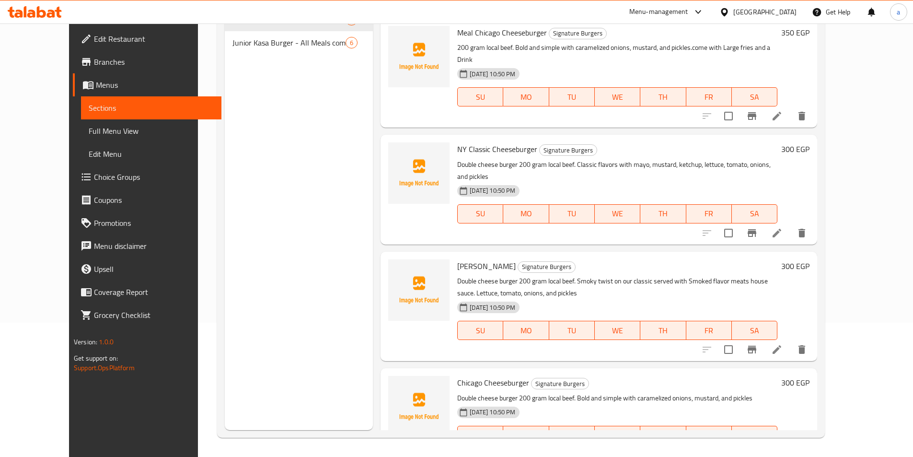
click at [791, 341] on li at bounding box center [777, 349] width 27 height 17
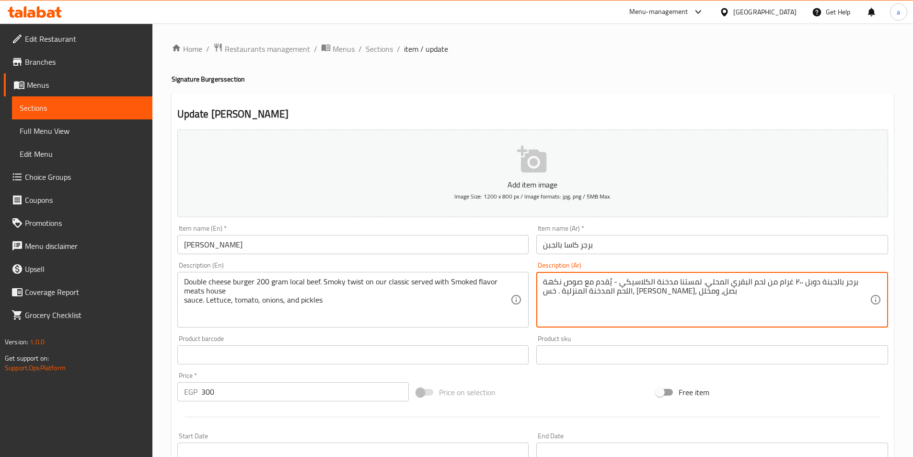
click at [60, 107] on span "Sections" at bounding box center [82, 108] width 125 height 12
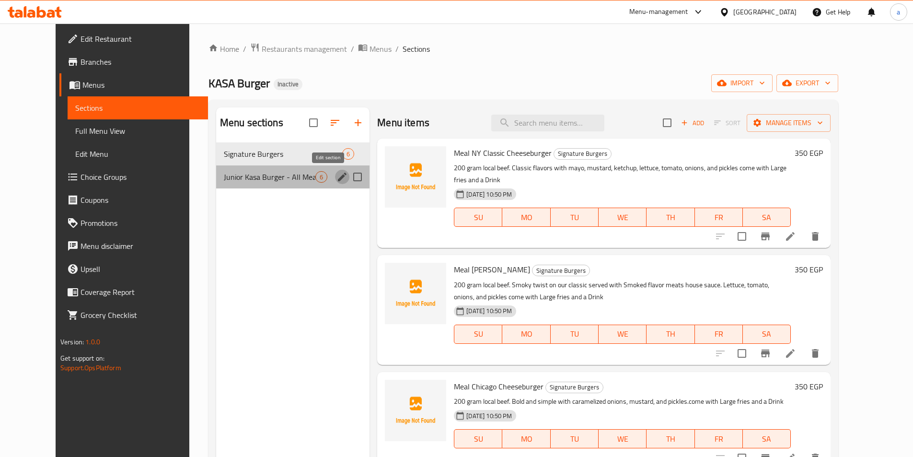
click at [335, 176] on button "edit" at bounding box center [342, 177] width 14 height 14
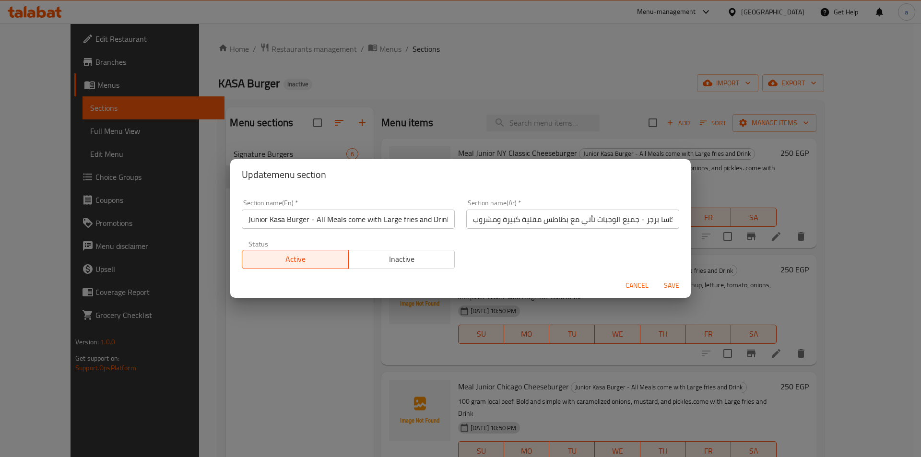
scroll to position [0, 3]
drag, startPoint x: 446, startPoint y: 219, endPoint x: 307, endPoint y: 225, distance: 139.7
click at [307, 225] on input "Junior Kasa Burger - All Meals come with Large fries and Drink" at bounding box center [348, 219] width 213 height 19
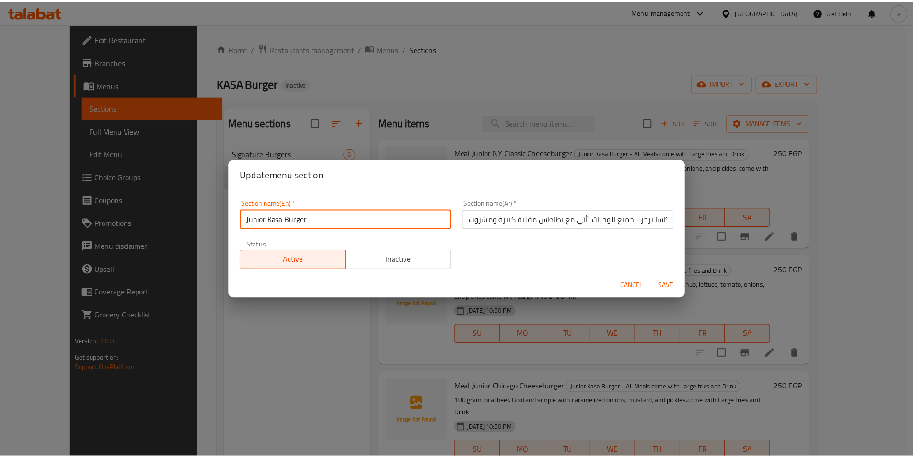
scroll to position [0, 0]
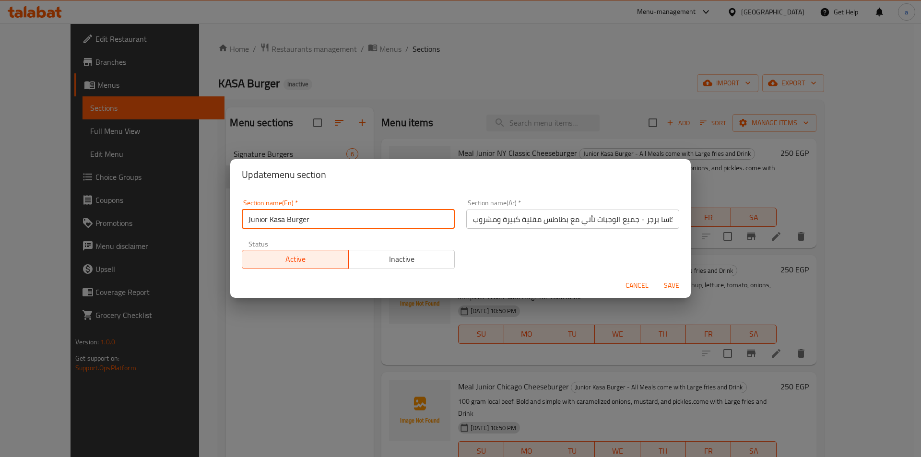
type input "Junior Kasa Burger"
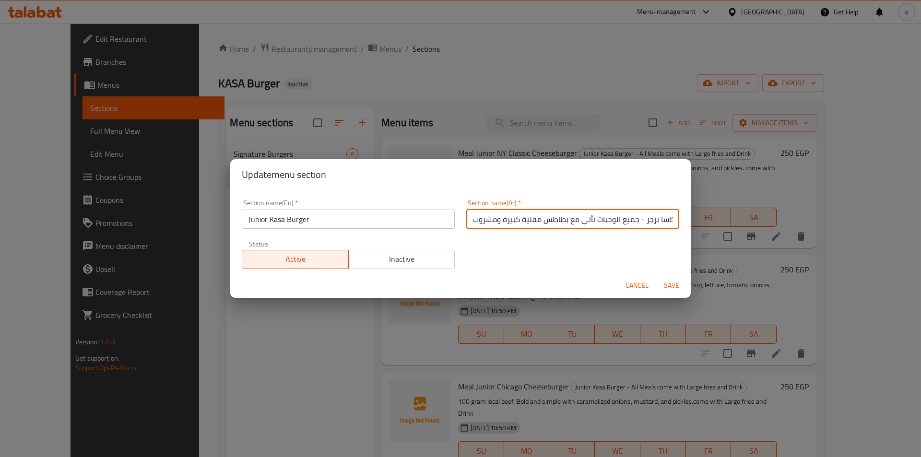
drag, startPoint x: 641, startPoint y: 220, endPoint x: 421, endPoint y: 222, distance: 219.6
click at [421, 222] on div "Section name(En)   * Junior Kasa Burger Section name(En) * Section name(Ar)   *…" at bounding box center [460, 234] width 449 height 81
type input "[PERSON_NAME] برجر"
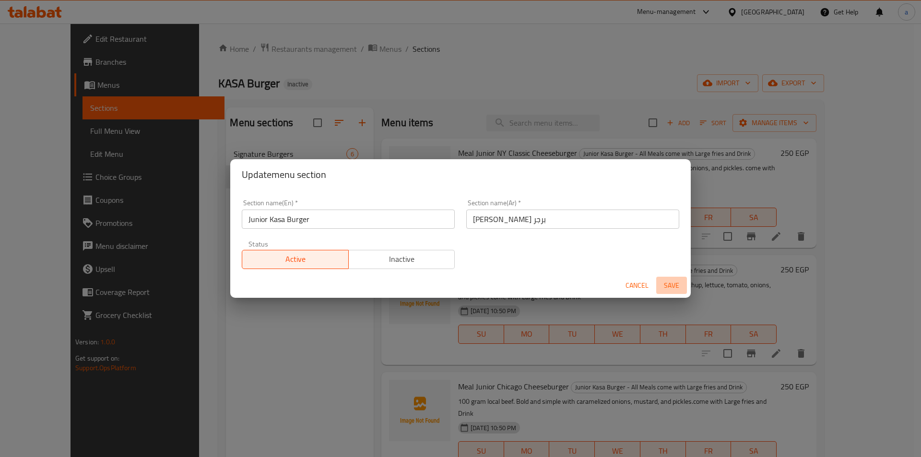
click at [675, 291] on span "Save" at bounding box center [671, 286] width 23 height 12
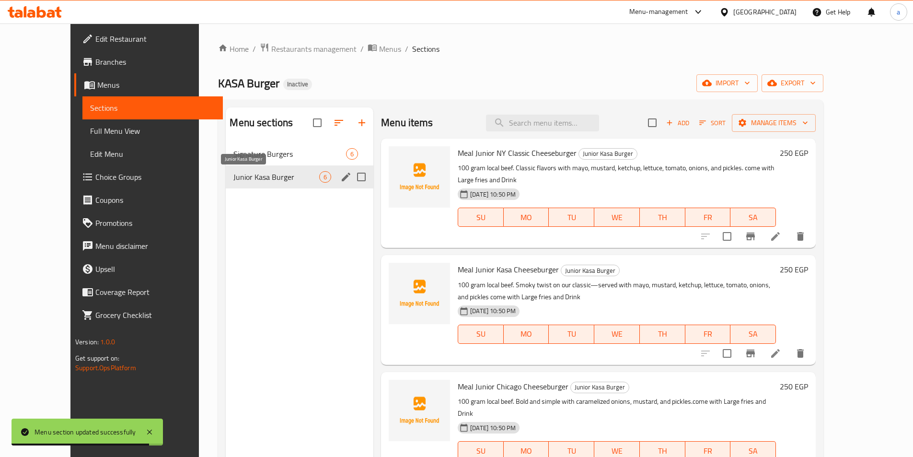
click at [289, 175] on span "Junior Kasa Burger" at bounding box center [277, 177] width 86 height 12
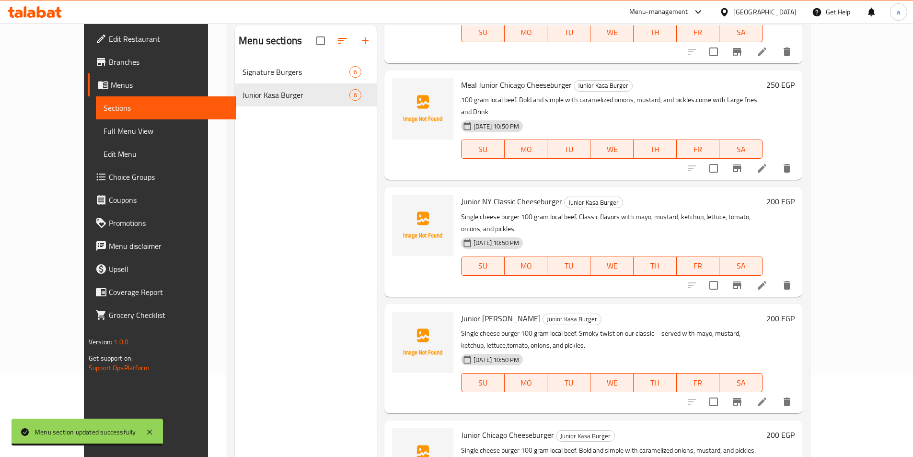
scroll to position [134, 0]
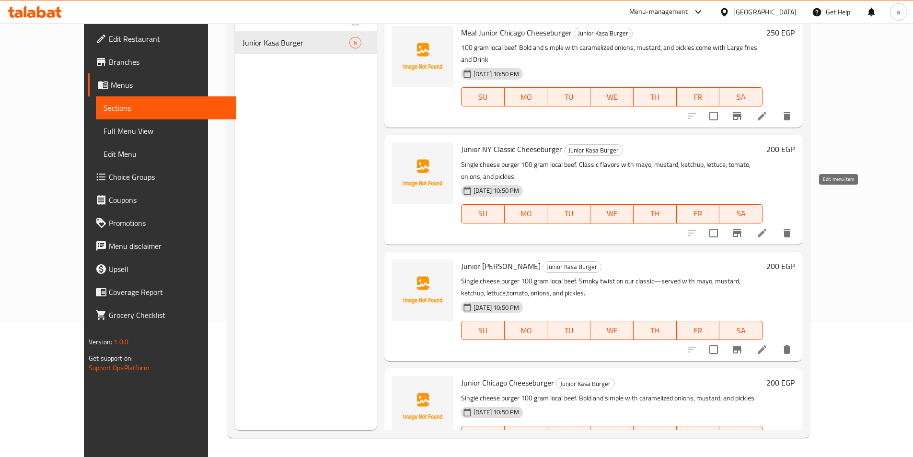
click at [767, 229] on icon at bounding box center [762, 233] width 9 height 9
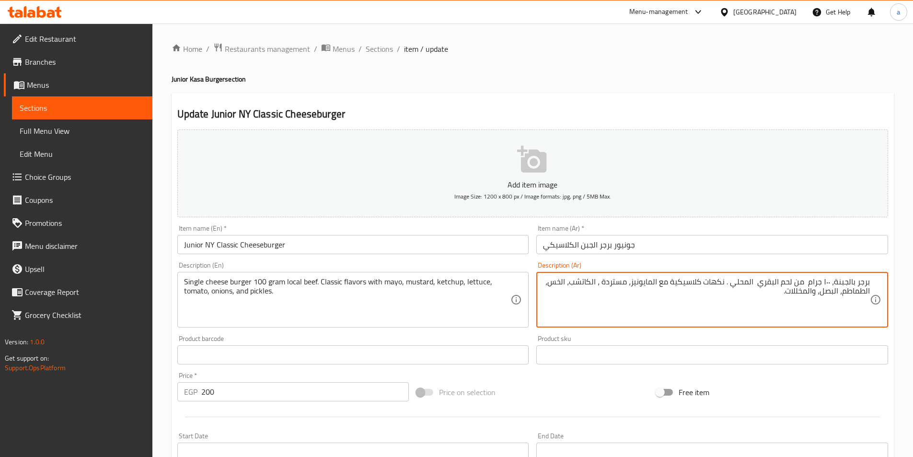
click at [872, 280] on div "برجر بالجبنة، ١٠٠ جرام من لحم البقري المحلي . نكهات كلاسيكية مع المايونيز، مستر…" at bounding box center [713, 300] width 352 height 56
click at [872, 281] on div "برجر بالجبنة، ١٠٠ جرام من لحم البقري المحلي . نكهات كلاسيكية مع المايونيز، مستر…" at bounding box center [713, 300] width 352 height 56
click at [868, 281] on textarea "برجر بالجبنة، ١٠٠ جرام من لحم البقري المحلي . نكهات كلاسيكية مع المايونيز، مستر…" at bounding box center [706, 300] width 327 height 46
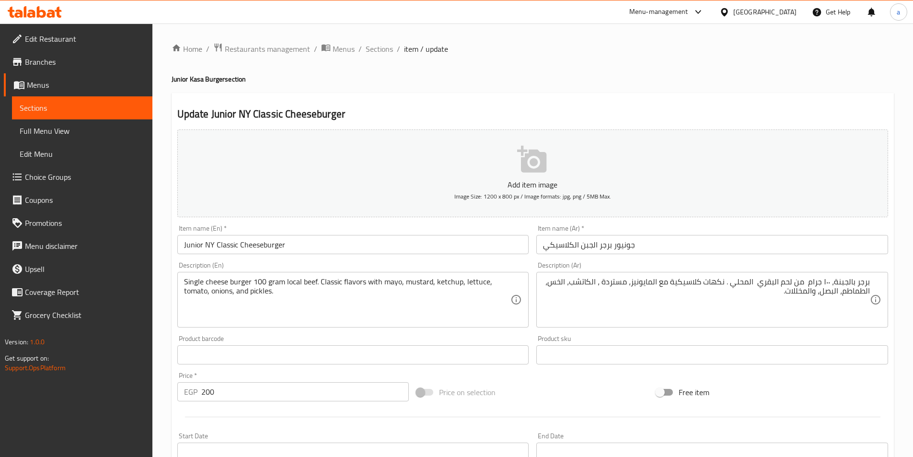
click at [870, 279] on div "برجر بالجبنة، ١٠٠ جرام من لحم البقري المحلي . نكهات كلاسيكية مع المايونيز، مستر…" at bounding box center [713, 300] width 352 height 56
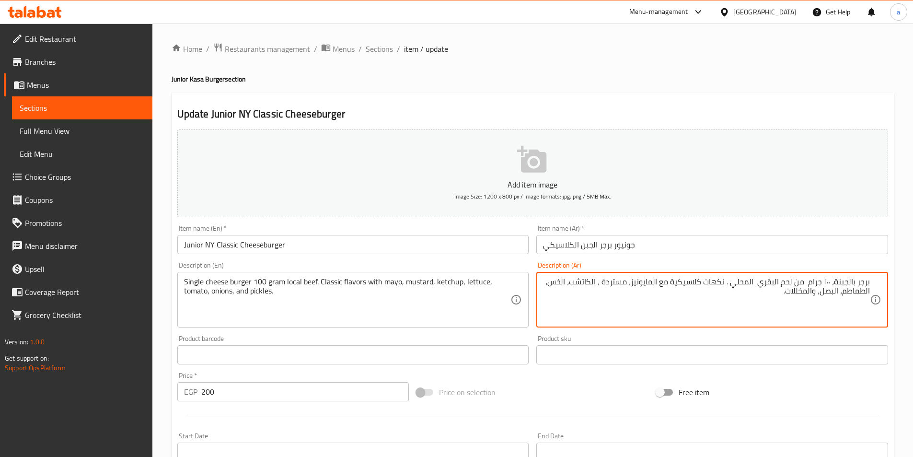
click at [835, 283] on textarea "برجر بالجبنة، ١٠٠ جرام من لحم البقري المحلي . نكهات كلاسيكية مع المايونيز، مستر…" at bounding box center [706, 300] width 327 height 46
paste textarea "ينجل"
click at [834, 279] on textarea "برجر بالجبنةسينجل، ١٠٠ جرام من لحم البقري المحلي . نكهات كلاسيكية مع المايونيز،…" at bounding box center [706, 300] width 327 height 46
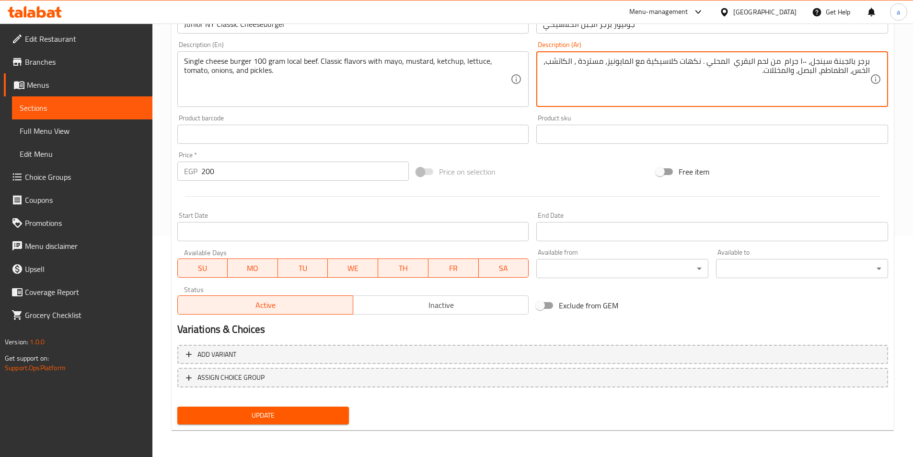
type textarea "برجر بالجبنة سينجل، ١٠٠ جرام من لحم البقري المحلي . نكهات كلاسيكية مع المايونيز…"
click at [297, 413] on span "Update" at bounding box center [263, 415] width 157 height 12
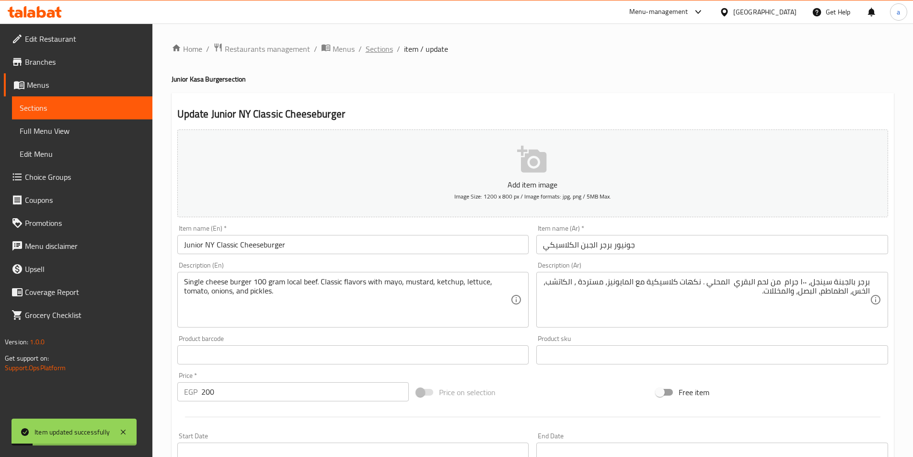
click at [375, 50] on span "Sections" at bounding box center [379, 49] width 27 height 12
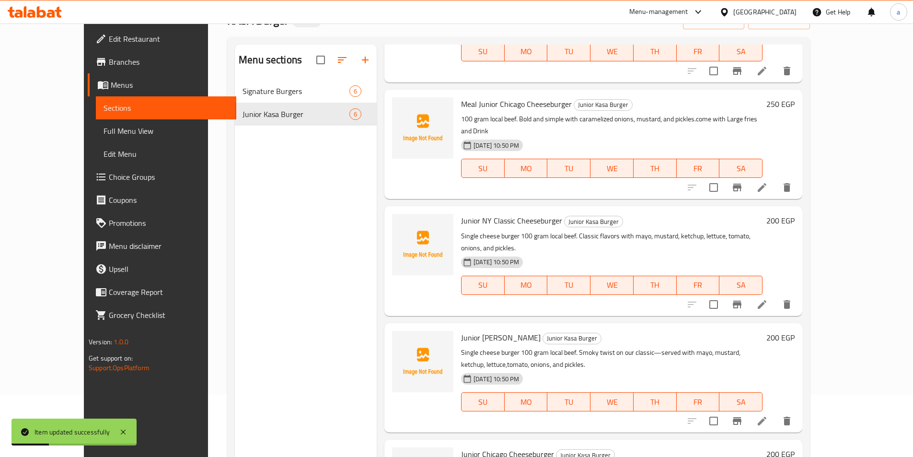
scroll to position [134, 0]
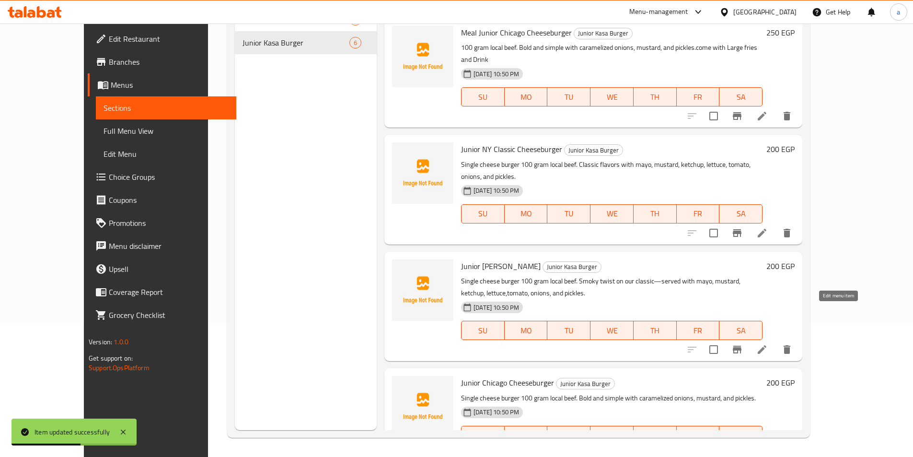
click at [768, 344] on icon at bounding box center [763, 350] width 12 height 12
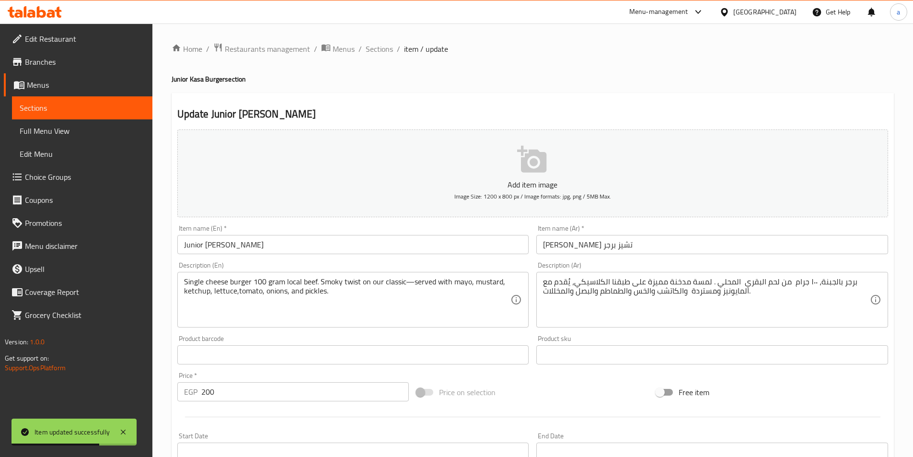
scroll to position [144, 0]
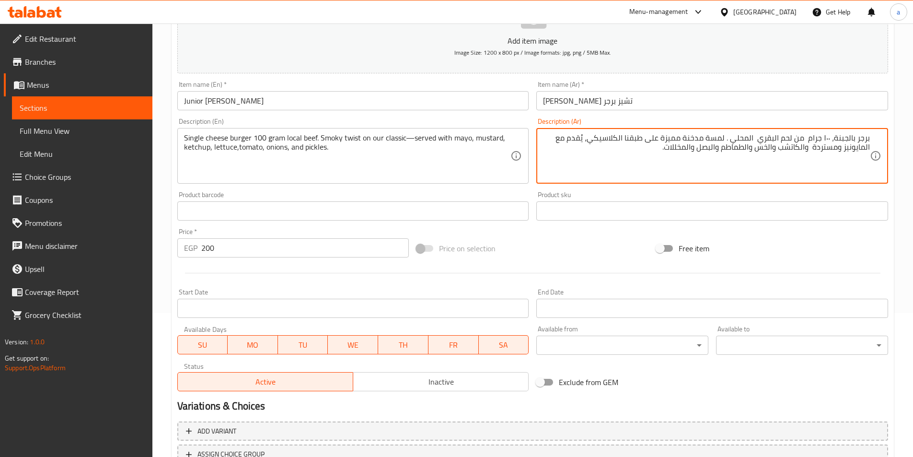
click at [834, 138] on textarea "برجر بالجبنة، ١٠٠ جرام من لحم البقري المحلي . لمسة مدخنة مميزة على طبقنا الكلاس…" at bounding box center [706, 156] width 327 height 46
paste textarea "ينجل"
click at [834, 140] on textarea "برجر بالجبنةسينجل، ١٠٠ جرام من لحم البقري المحلي . لمسة مدخنة مميزة على طبقنا ا…" at bounding box center [706, 156] width 327 height 46
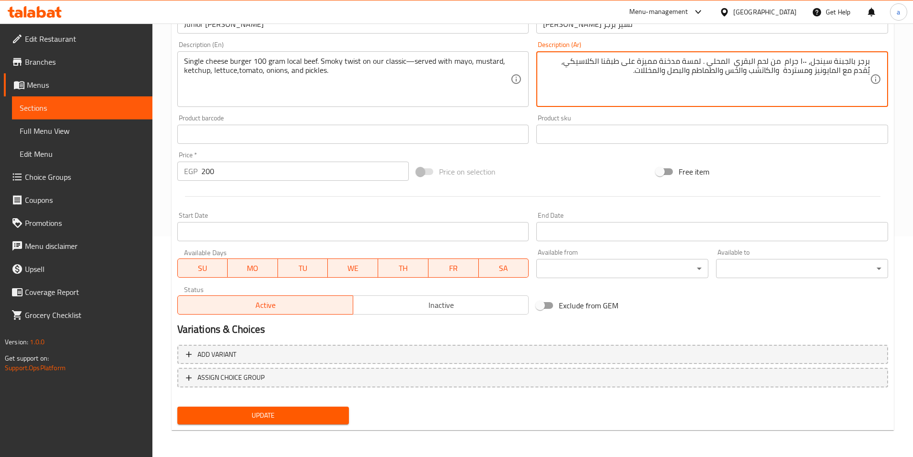
type textarea "برجر بالجبنة سينجل، ١٠٠ جرام من لحم البقري المحلي . لمسة مدخنة مميزة على طبقنا …"
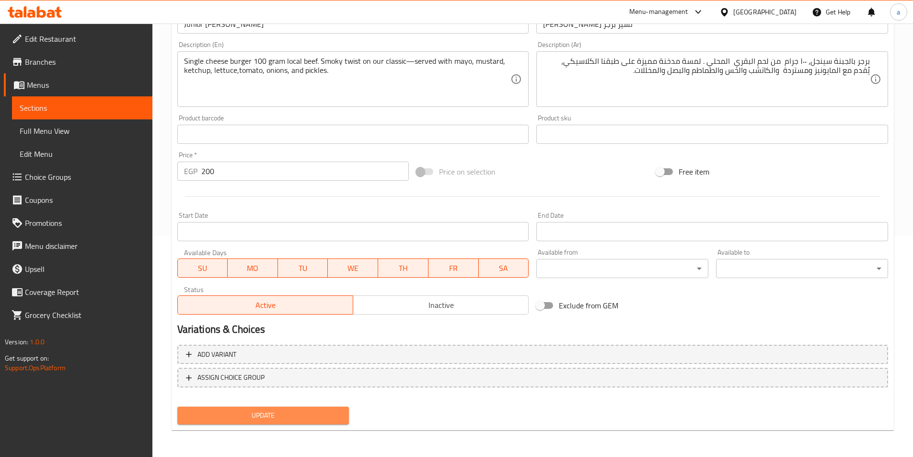
click at [261, 409] on span "Update" at bounding box center [263, 415] width 157 height 12
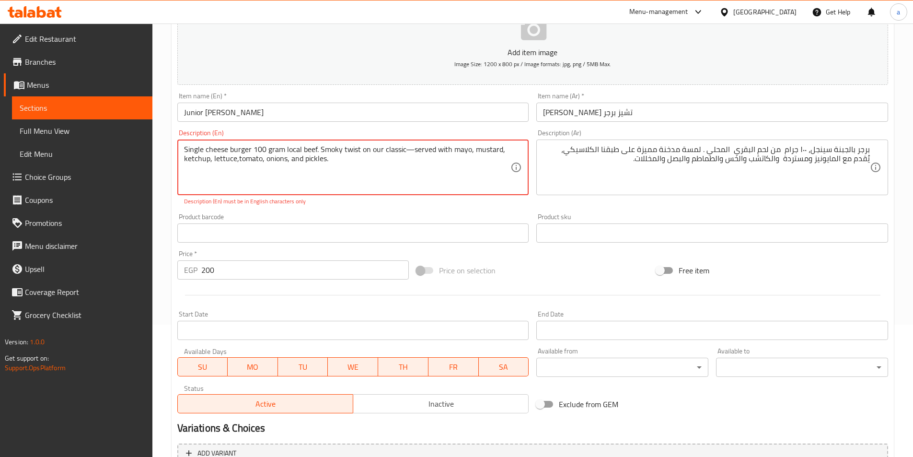
scroll to position [29, 0]
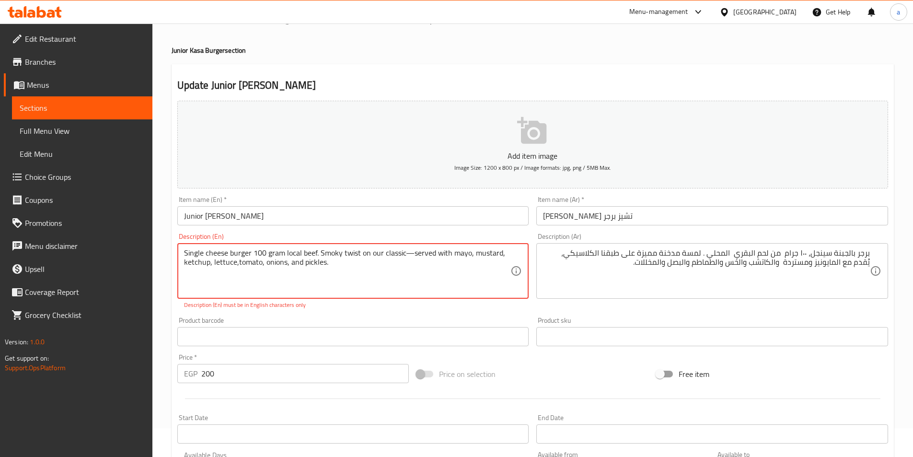
click at [415, 254] on textarea "Single cheese burger 100 gram local beef. Smoky twist on our classic—served wit…" at bounding box center [347, 271] width 327 height 46
click at [412, 253] on textarea "Single cheese burger 100 gram local beef. Smoky twist on our classic—served wit…" at bounding box center [347, 271] width 327 height 46
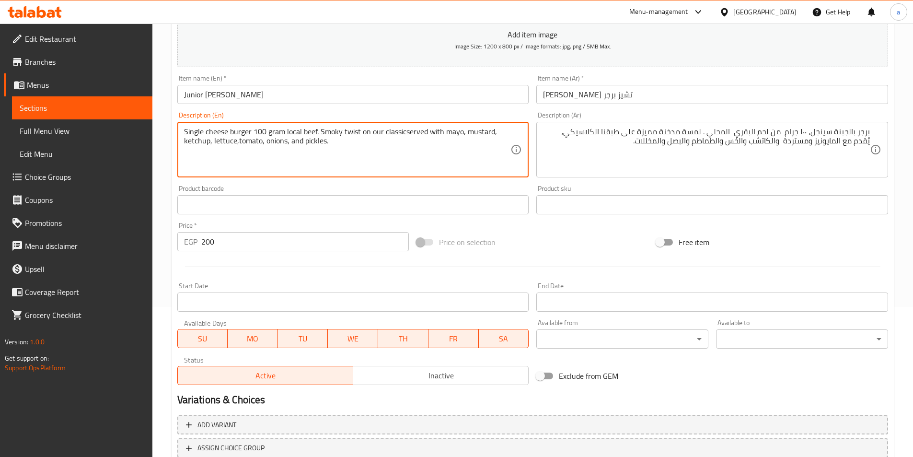
scroll to position [221, 0]
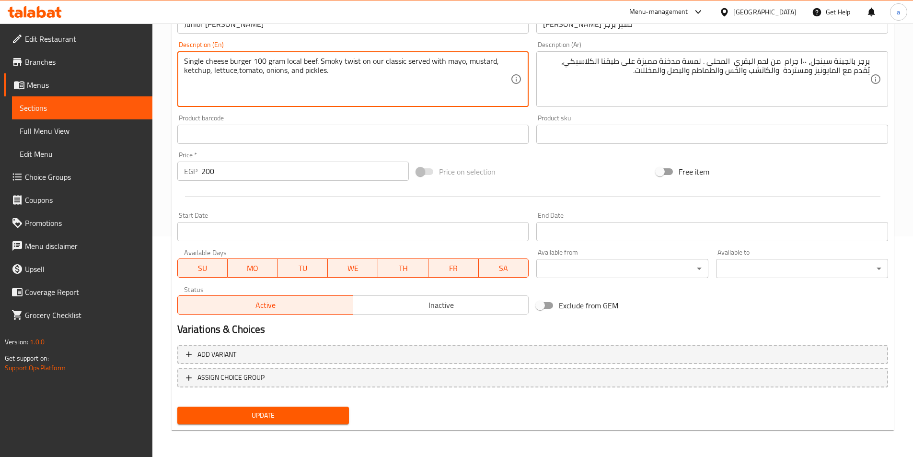
type textarea "Single cheese burger 100 gram local beef. Smoky twist on our classic served wit…"
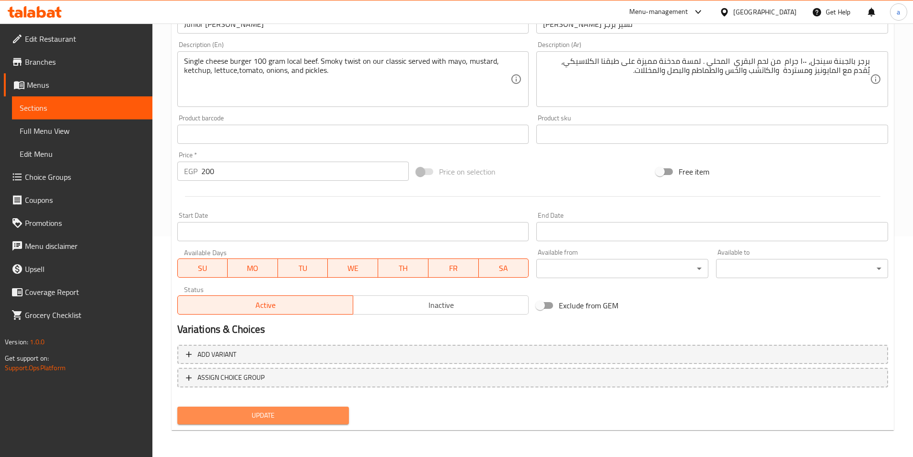
click at [278, 411] on span "Update" at bounding box center [263, 415] width 157 height 12
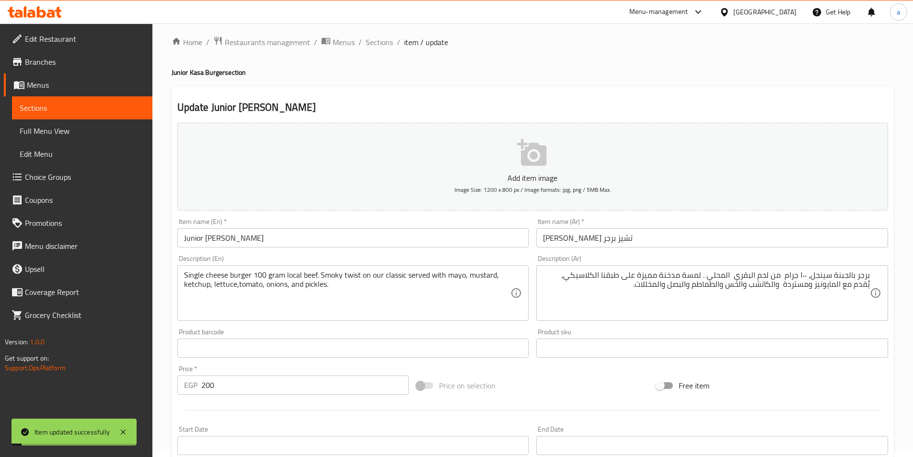
scroll to position [0, 0]
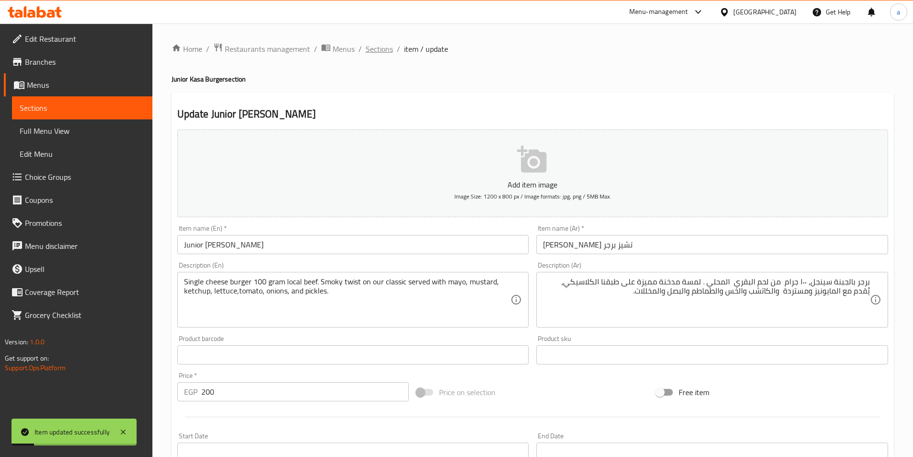
click at [379, 51] on span "Sections" at bounding box center [379, 49] width 27 height 12
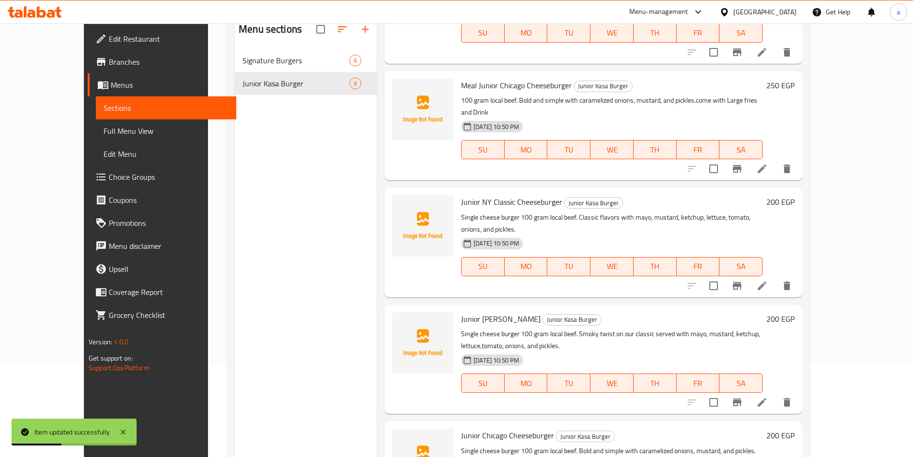
scroll to position [134, 0]
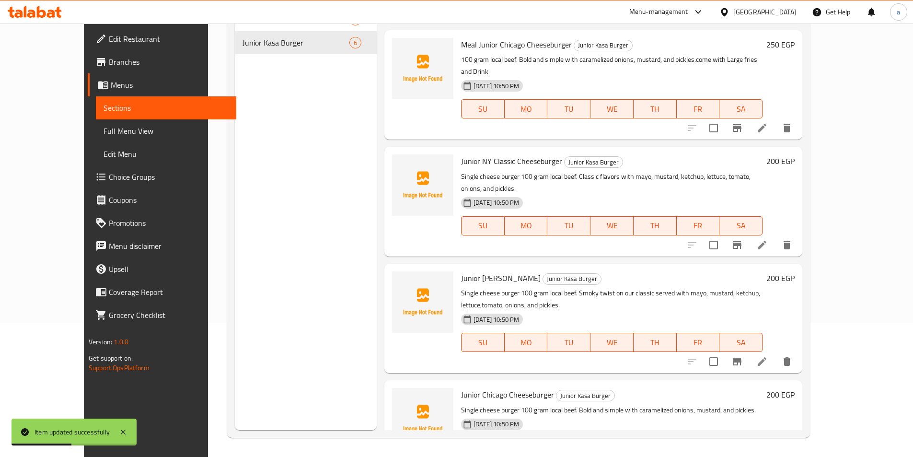
click at [768, 239] on icon at bounding box center [763, 245] width 12 height 12
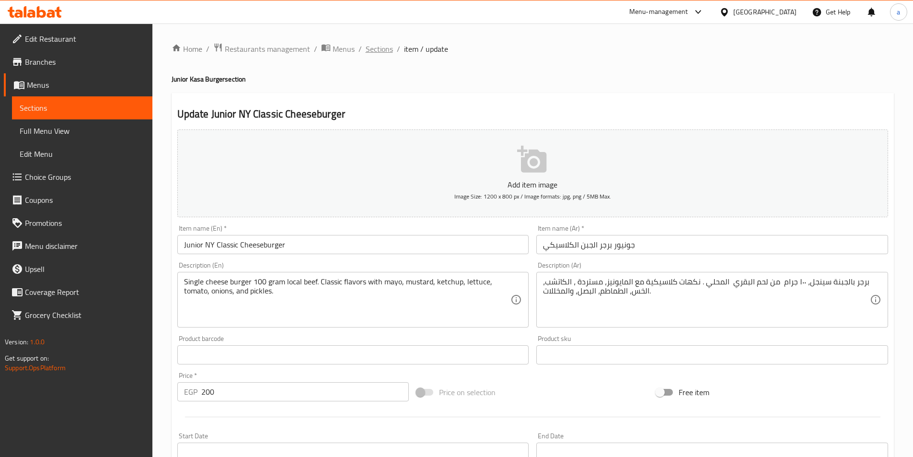
click at [383, 53] on span "Sections" at bounding box center [379, 49] width 27 height 12
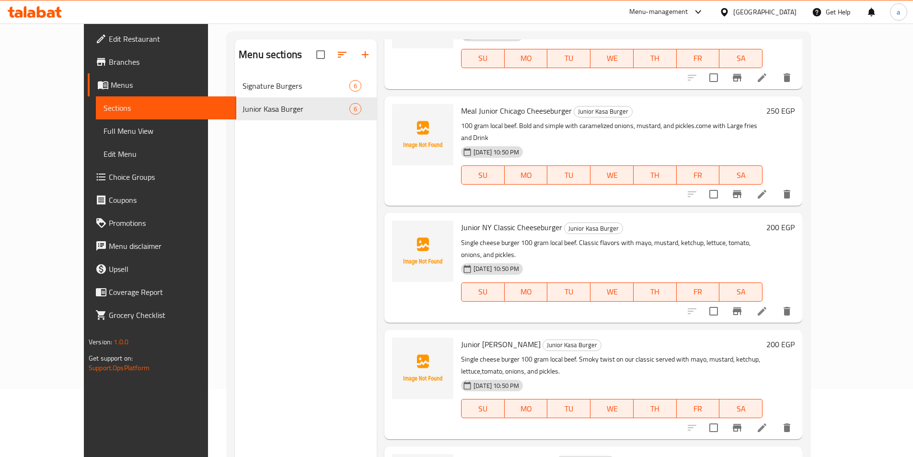
scroll to position [134, 0]
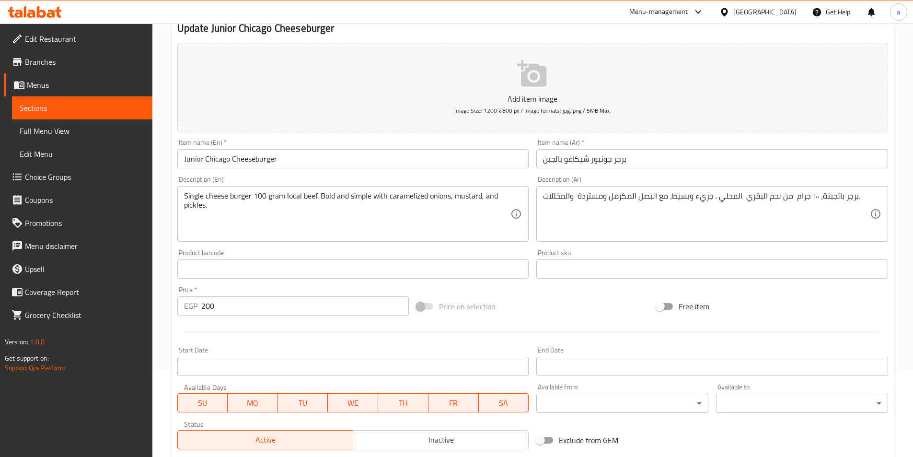
scroll to position [192, 0]
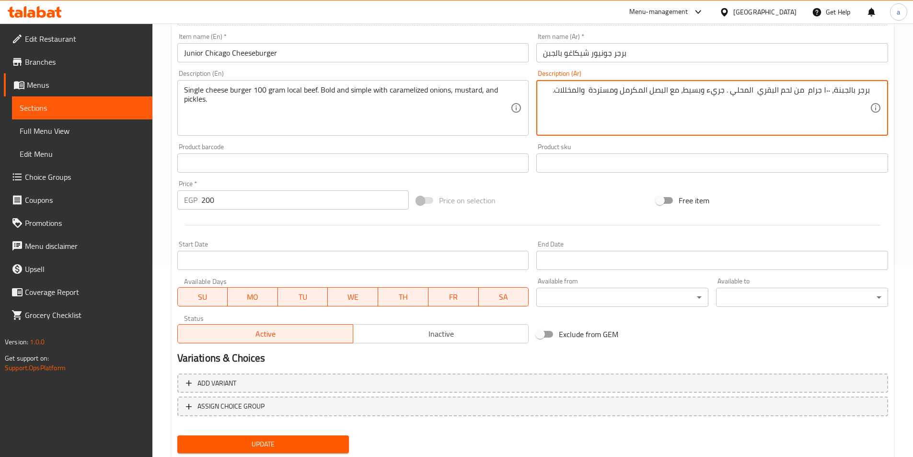
click at [836, 92] on textarea "برجر بالجبنة، ١٠٠ جرام من لحم البقري المحلي . جريء وبسيط، مع البصل المكرمل ومست…" at bounding box center [706, 108] width 327 height 46
paste textarea "ينجل"
click at [836, 88] on textarea "برجر بالجبنةسينجل، ١٠٠ جرام من لحم البقري المحلي . جريء وبسيط، مع البصل المكرمل…" at bounding box center [706, 108] width 327 height 46
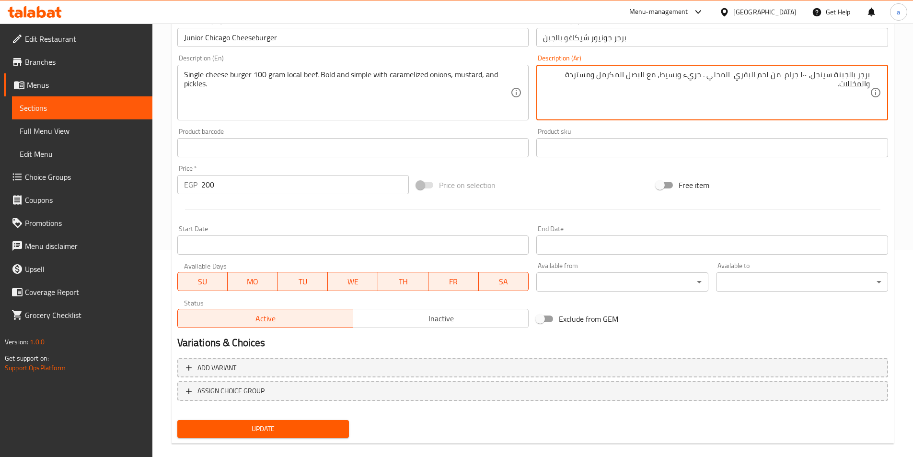
scroll to position [221, 0]
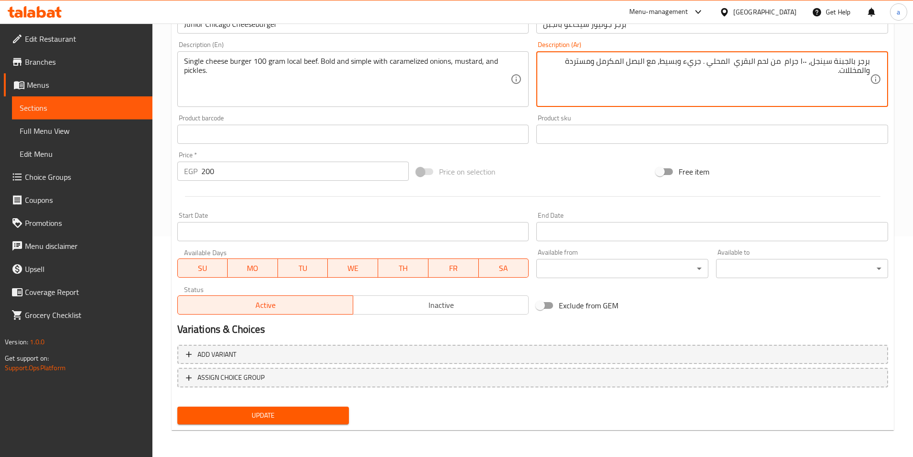
type textarea "برجر بالجبنة سينجل، ١٠٠ جرام من لحم البقري المحلي . جريء وبسيط، مع البصل المكرم…"
click at [330, 408] on button "Update" at bounding box center [263, 416] width 172 height 18
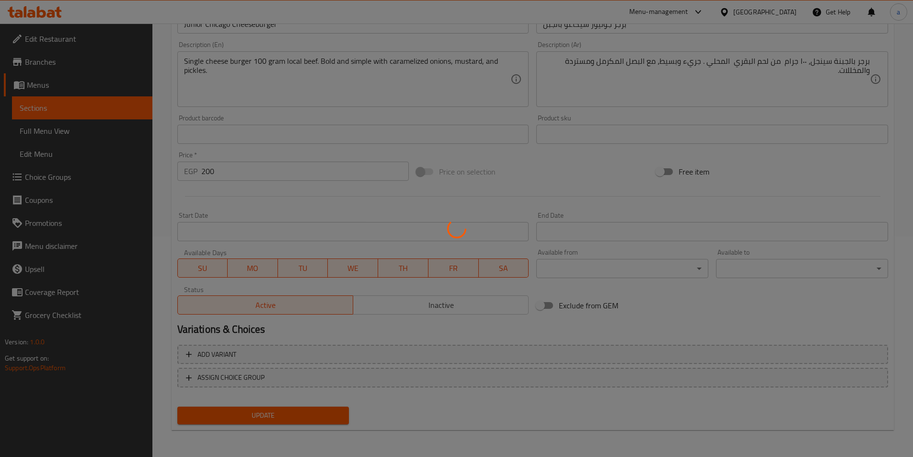
scroll to position [0, 0]
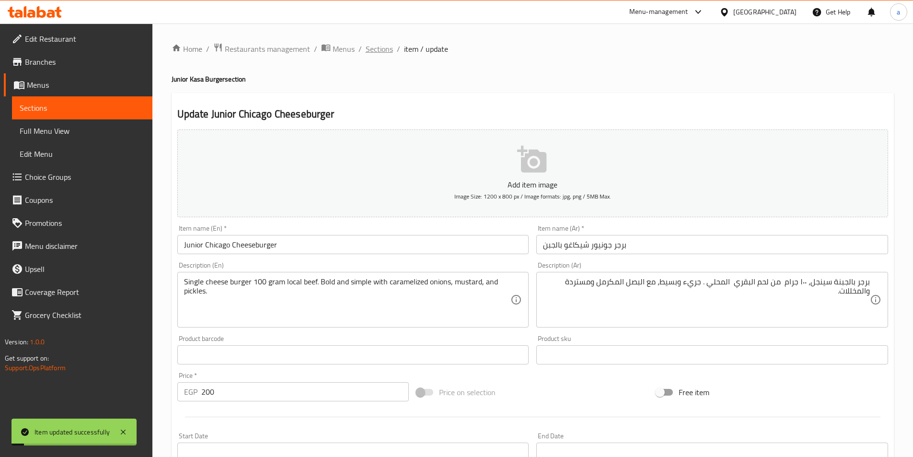
click at [377, 48] on span "Sections" at bounding box center [379, 49] width 27 height 12
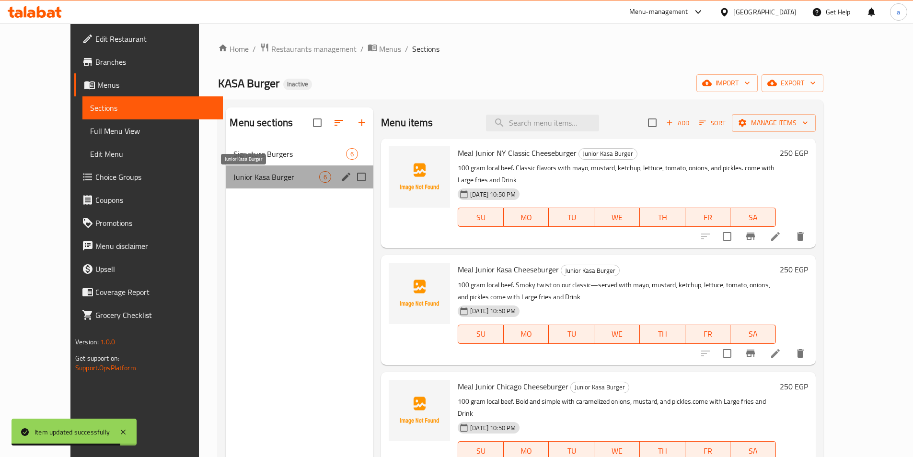
click at [273, 180] on span "Junior Kasa Burger" at bounding box center [277, 177] width 86 height 12
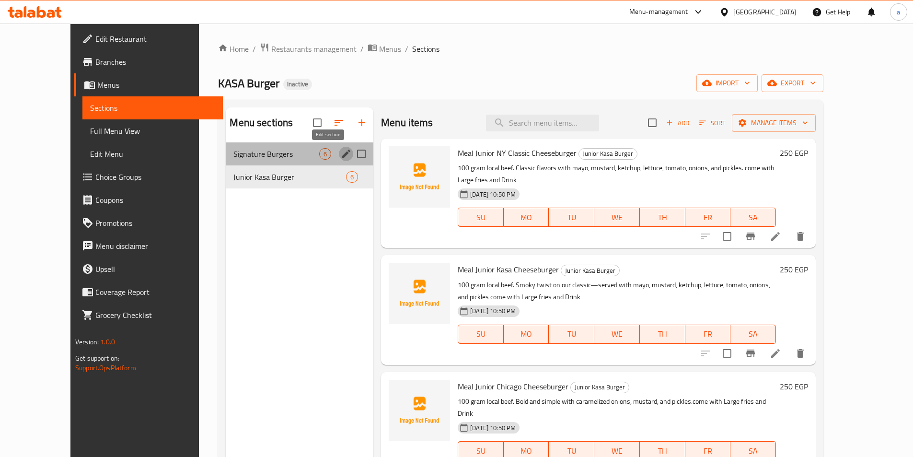
click at [340, 157] on icon "edit" at bounding box center [346, 154] width 12 height 12
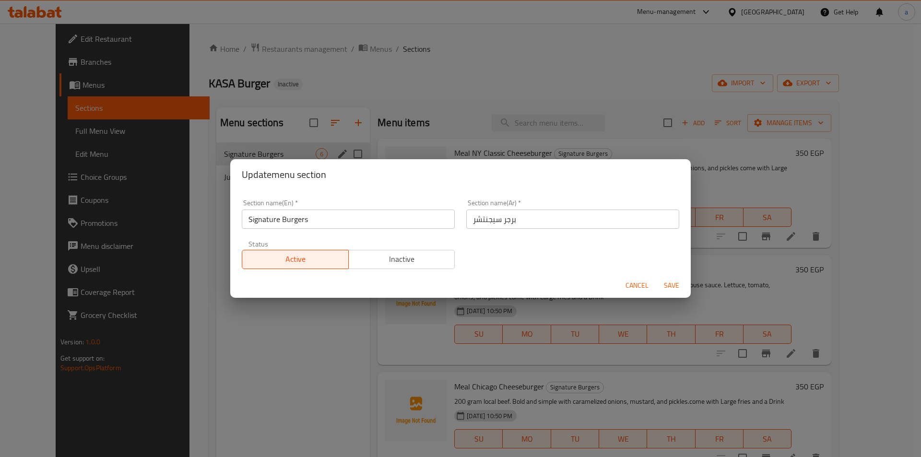
click at [277, 215] on input "Signature Burgers" at bounding box center [348, 219] width 213 height 19
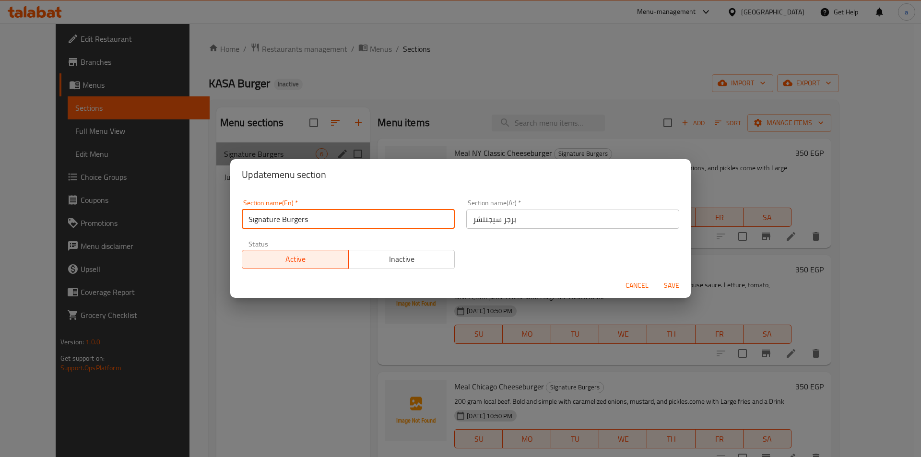
click at [277, 215] on input "Signature Burgers" at bounding box center [348, 219] width 213 height 19
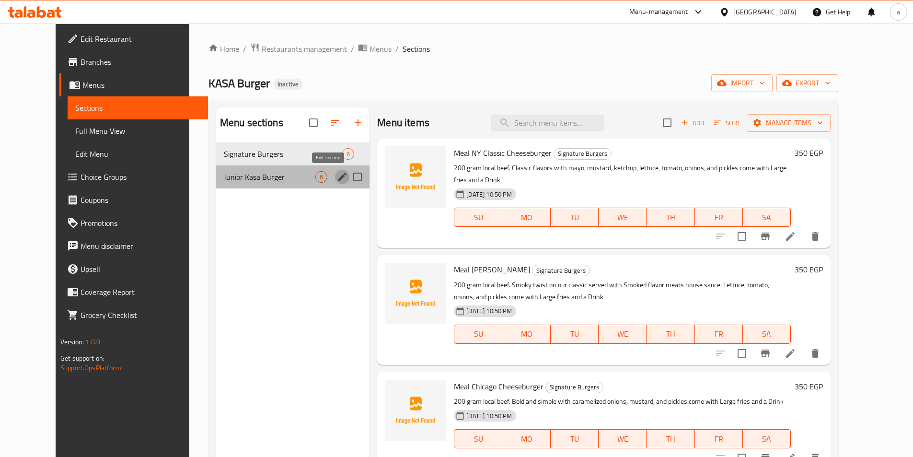
click at [337, 179] on icon "edit" at bounding box center [343, 177] width 12 height 12
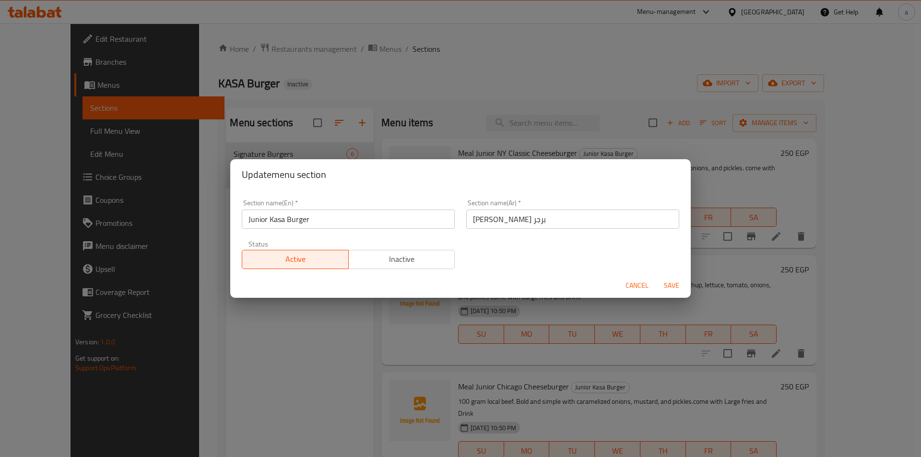
click at [291, 220] on input "Junior Kasa Burger" at bounding box center [348, 219] width 213 height 19
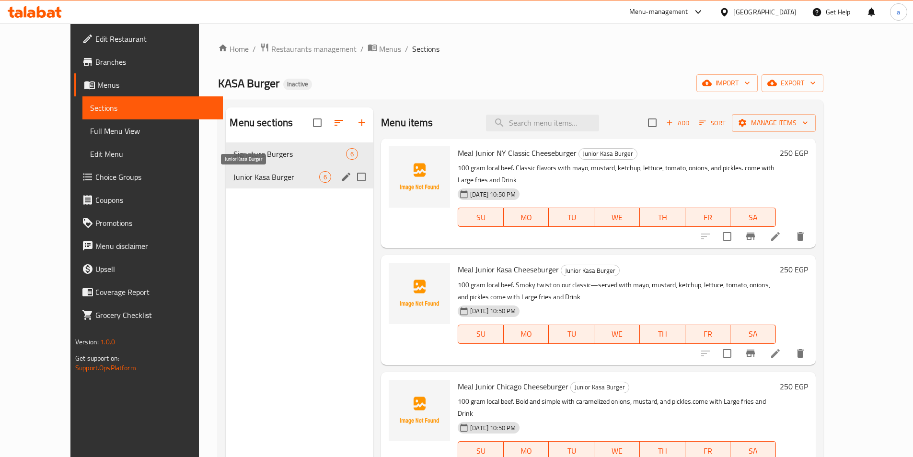
click at [261, 174] on span "Junior Kasa Burger" at bounding box center [277, 177] width 86 height 12
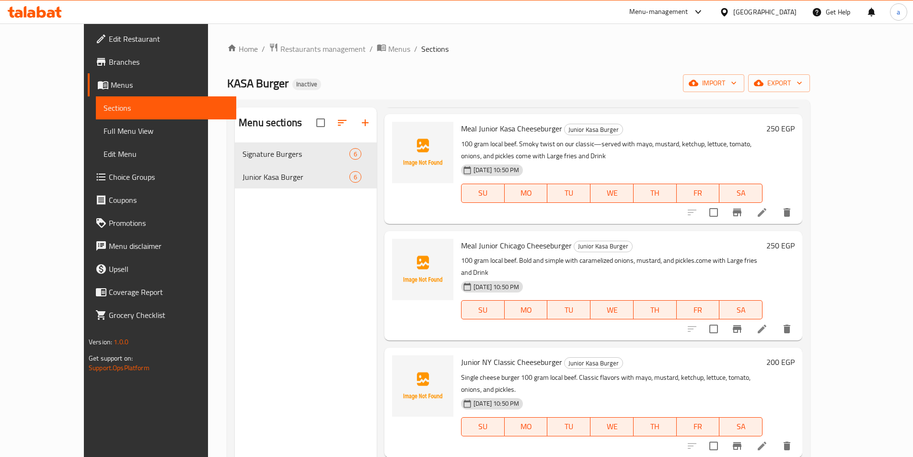
scroll to position [144, 0]
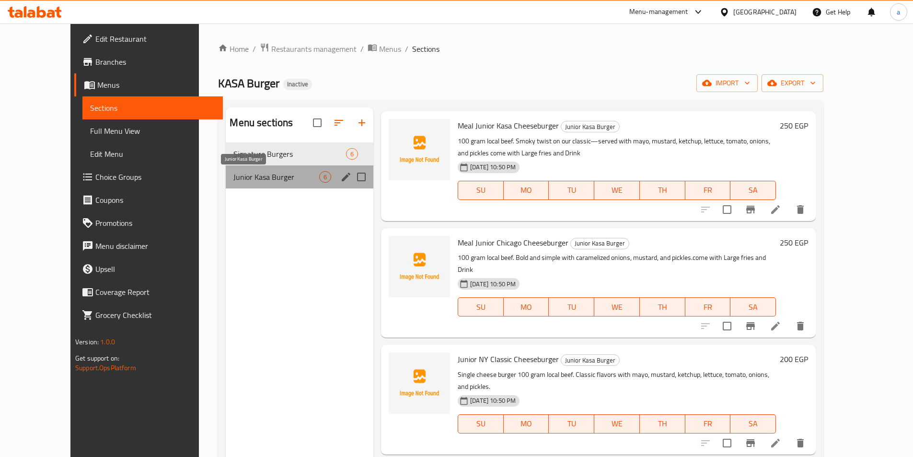
click at [279, 174] on span "Junior Kasa Burger" at bounding box center [277, 177] width 86 height 12
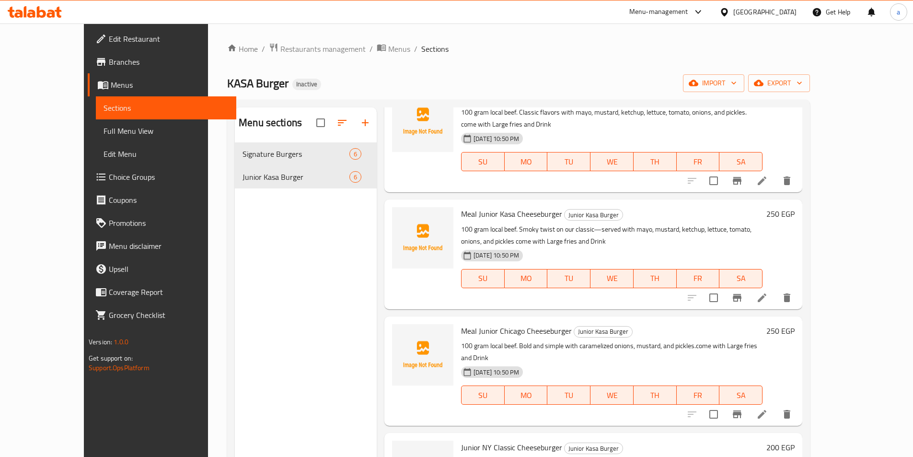
scroll to position [96, 0]
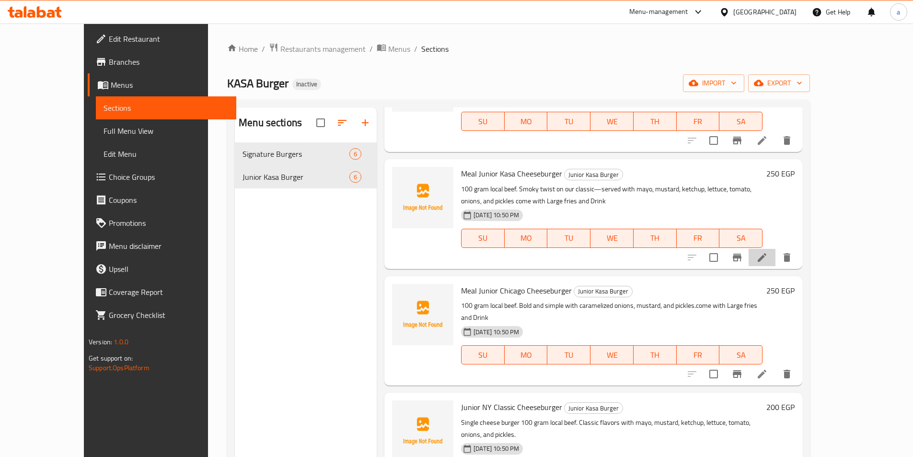
click at [776, 249] on li at bounding box center [762, 257] width 27 height 17
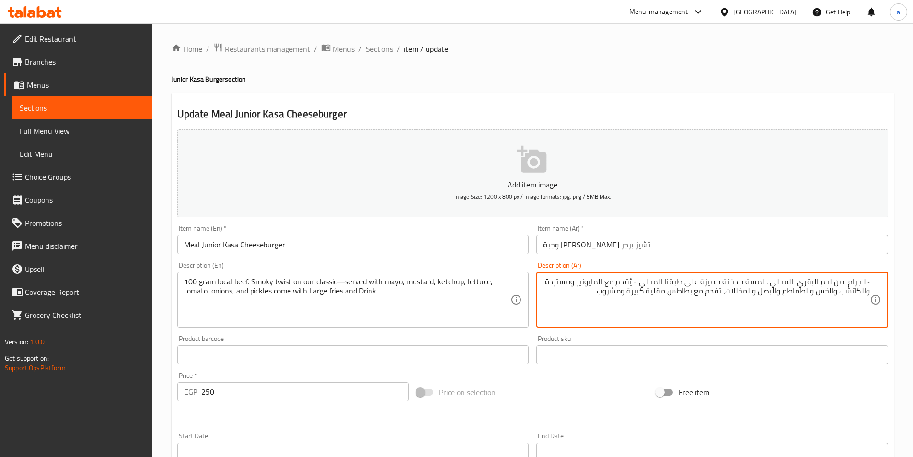
drag, startPoint x: 642, startPoint y: 282, endPoint x: 725, endPoint y: 287, distance: 83.6
click at [725, 287] on textarea "١٠٠ جرام من لحم البقري المحلي . لمسة مدخنة مميزة على طبقنا المحلي - يُقدم مع ال…" at bounding box center [706, 300] width 327 height 46
click at [722, 282] on textarea "١٠٠ جرام من لحم البقري المحلي . لمستنا مدخنة - يُقدم مع المايونيز ومستردة والكا…" at bounding box center [706, 300] width 327 height 46
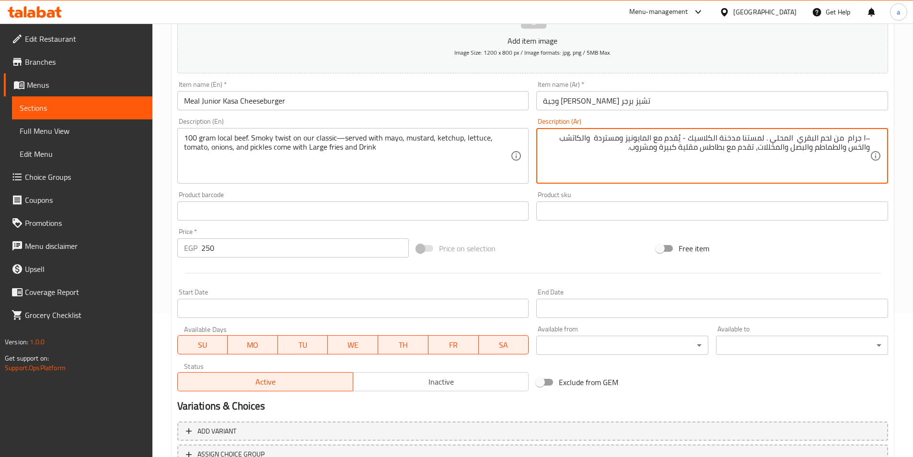
scroll to position [221, 0]
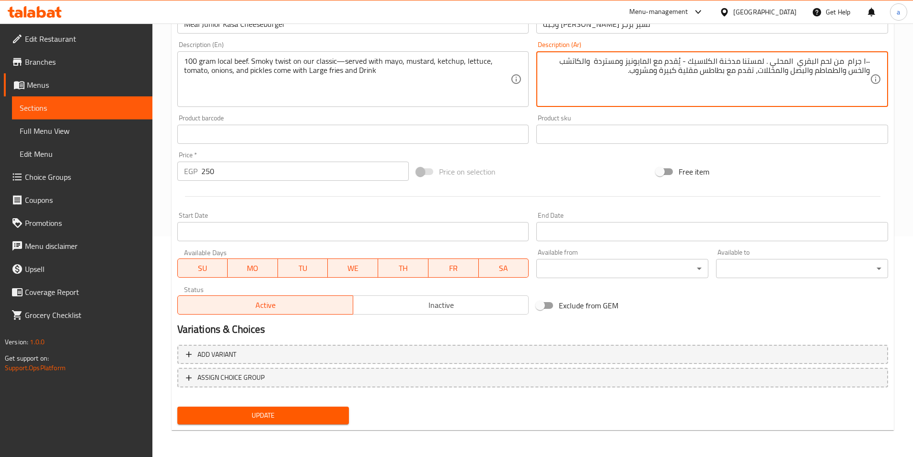
type textarea "١٠٠ جرام من لحم البقري المحلي . لمستنا مدخنة الكلاسيك - يُقدم مع المايونيز ومست…"
drag, startPoint x: 292, startPoint y: 412, endPoint x: 375, endPoint y: 320, distance: 124.6
click at [292, 413] on span "Update" at bounding box center [263, 415] width 157 height 12
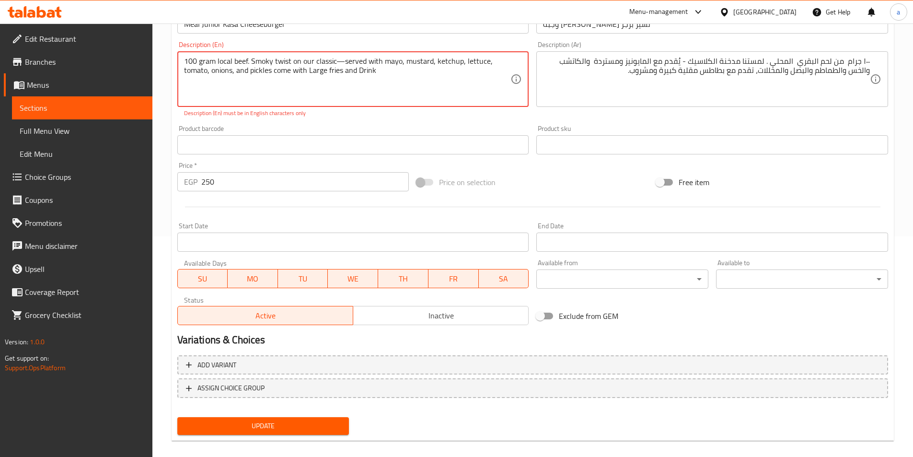
click at [344, 59] on textarea "100 gram local beef. Smoky twist on our classic—served with mayo, mustard, ketc…" at bounding box center [347, 80] width 327 height 46
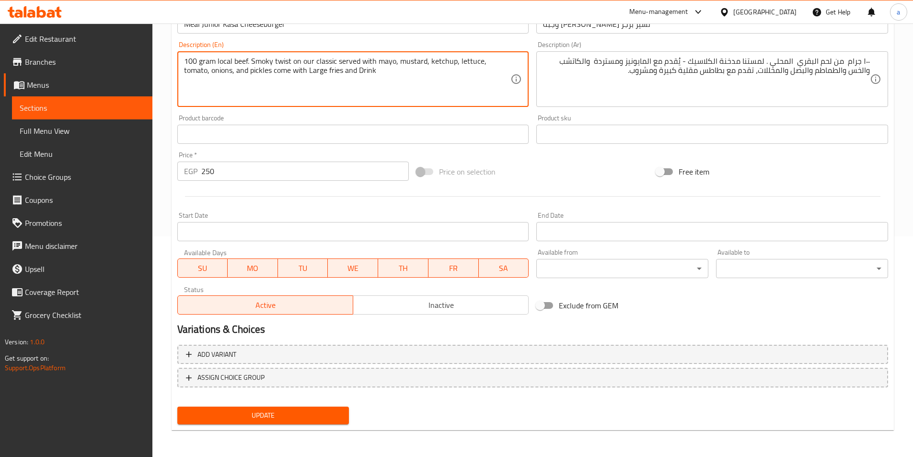
type textarea "100 gram local beef. Smoky twist on our classic served with mayo, mustard, ketc…"
click at [312, 419] on span "Update" at bounding box center [263, 415] width 157 height 12
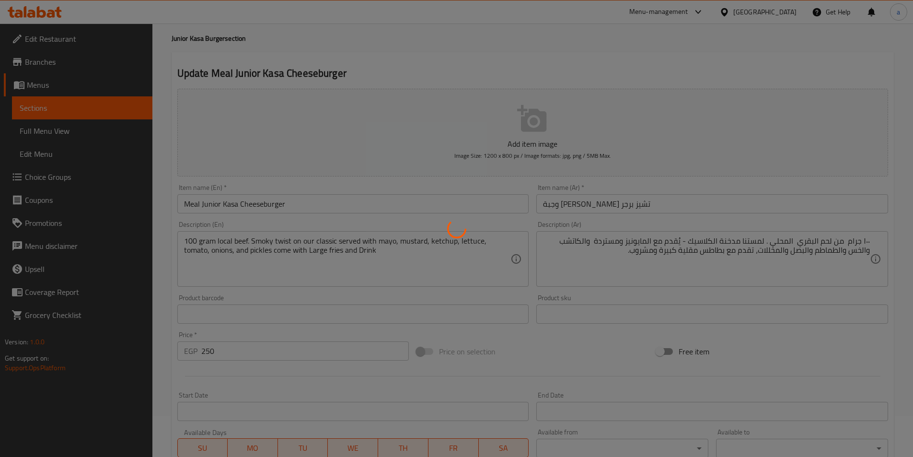
scroll to position [0, 0]
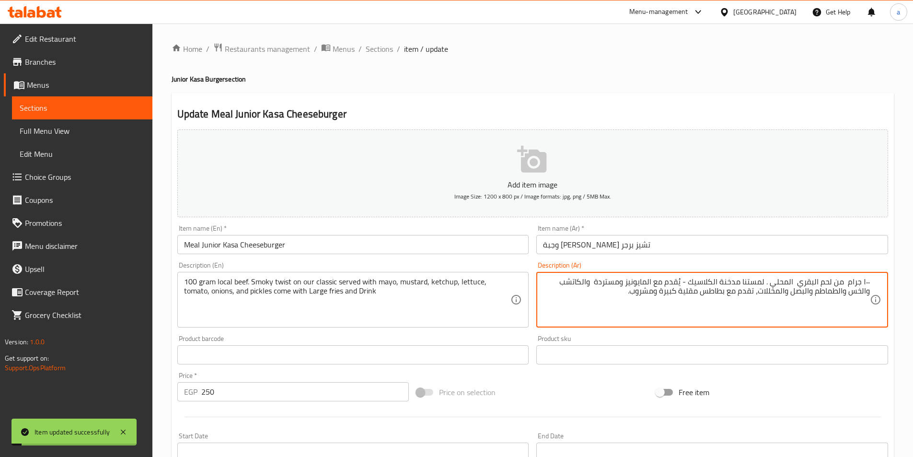
click at [633, 293] on textarea "١٠٠ جرام من لحم البقري المحلي . لمستنا مدخنة الكلاسيك - يُقدم مع المايونيز ومست…" at bounding box center [706, 300] width 327 height 46
click at [373, 48] on span "Sections" at bounding box center [379, 49] width 27 height 12
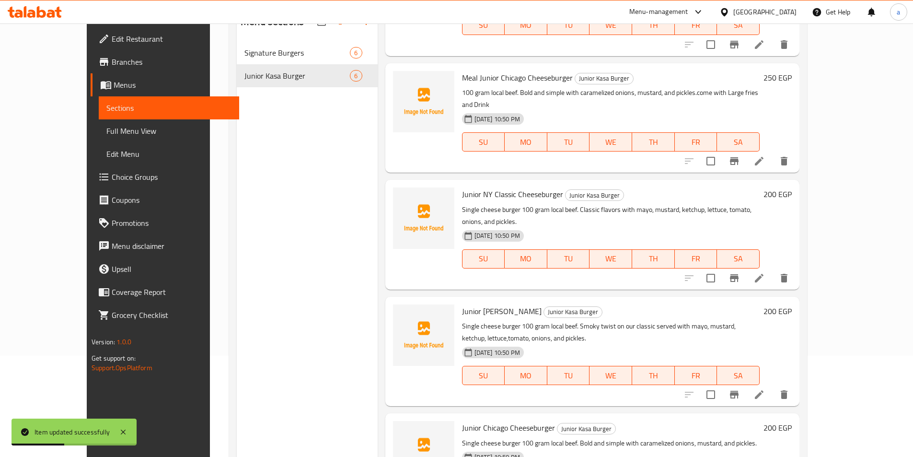
scroll to position [134, 0]
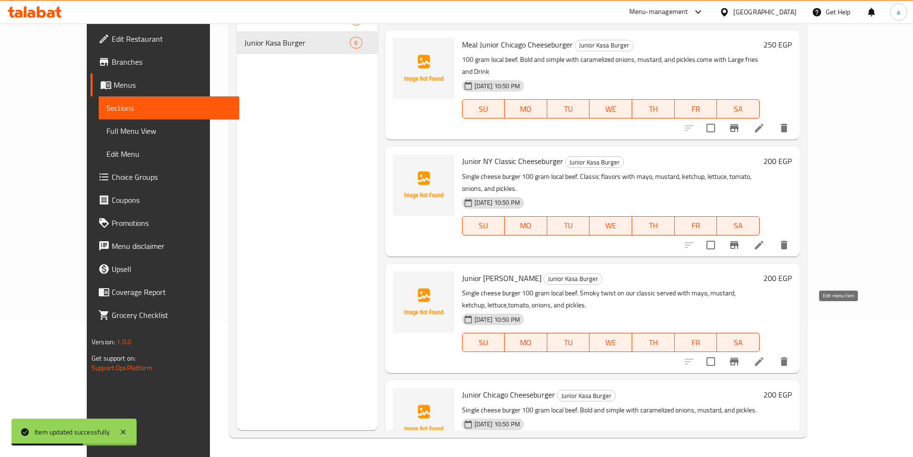
click at [765, 356] on icon at bounding box center [760, 362] width 12 height 12
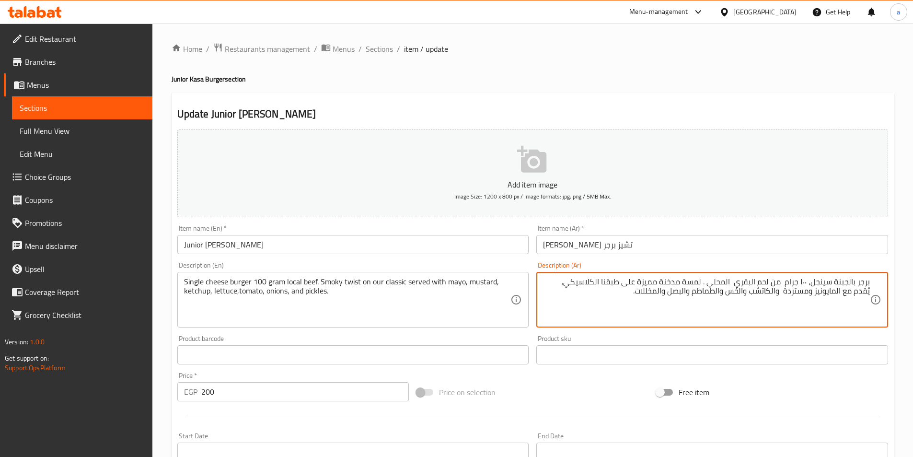
drag, startPoint x: 604, startPoint y: 283, endPoint x: 662, endPoint y: 284, distance: 58.5
click at [662, 284] on textarea "برجر بالجبنة سينجل، ١٠٠ جرام من لحم البقري المحلي . لمسة مدخنة مميزة على طبقنا …" at bounding box center [706, 300] width 327 height 46
click at [684, 281] on textarea "برجر بالجبنة سينجل، ١٠٠ جرام من لحم البقري المحلي . لمسة مدخنةالكلاسيكي، يُقدم …" at bounding box center [706, 300] width 327 height 46
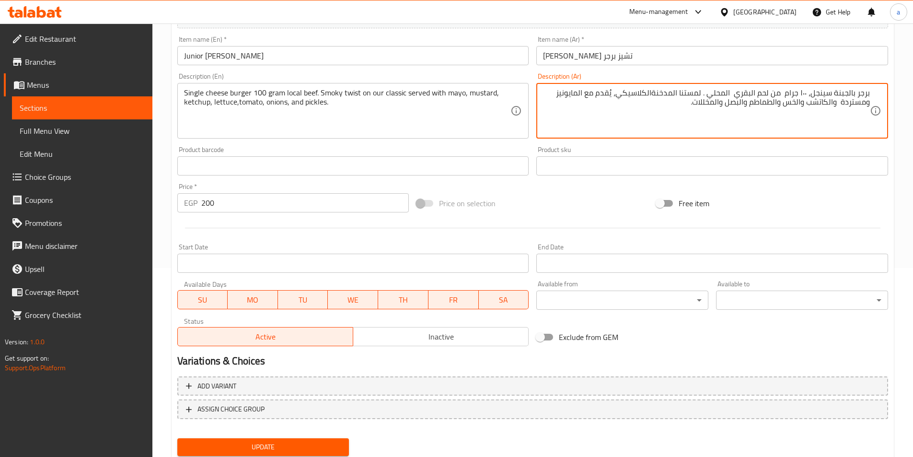
scroll to position [221, 0]
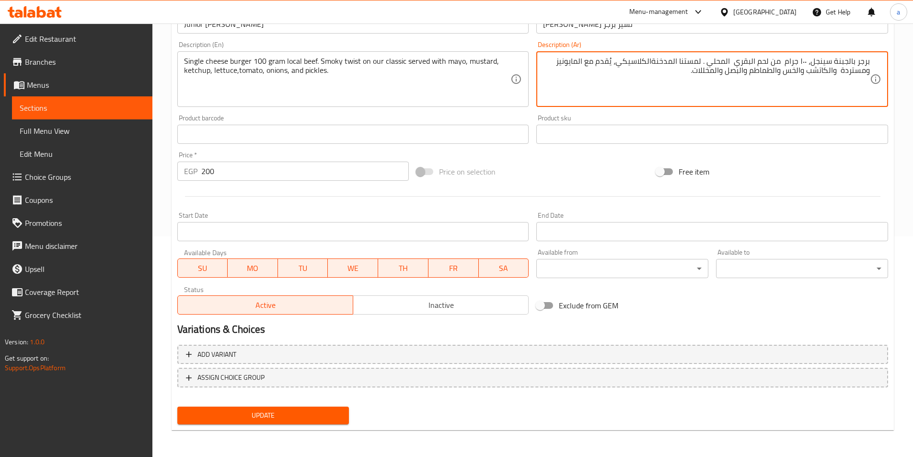
type textarea "برجر بالجبنة سينجل، ١٠٠ جرام من لحم البقري المحلي . لمستنا المدخنةالكلاسيكي، يُ…"
click at [318, 413] on span "Update" at bounding box center [263, 415] width 157 height 12
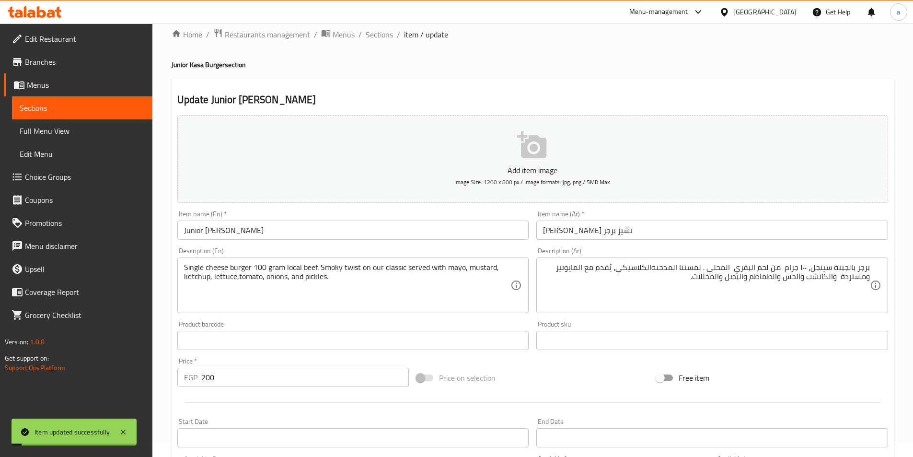
scroll to position [0, 0]
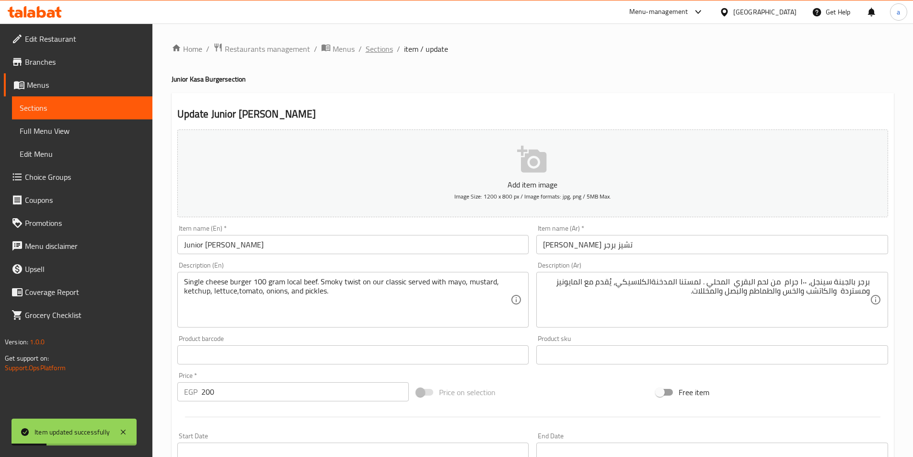
click at [386, 47] on span "Sections" at bounding box center [379, 49] width 27 height 12
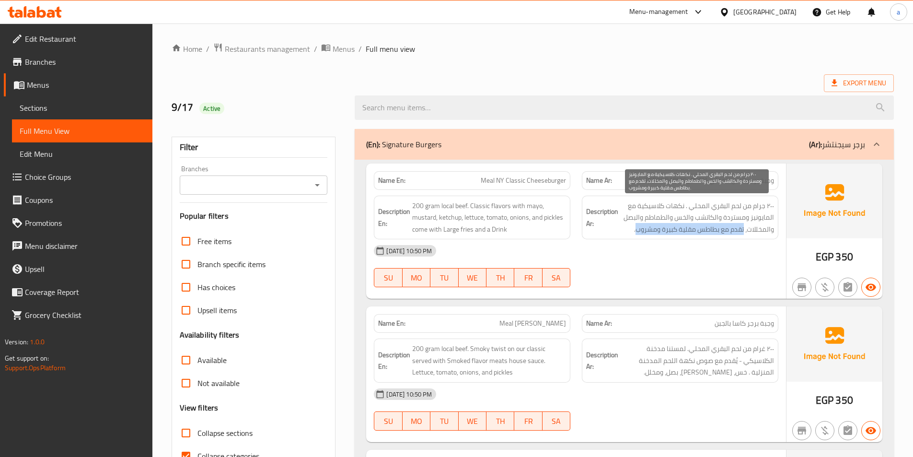
drag, startPoint x: 637, startPoint y: 229, endPoint x: 744, endPoint y: 234, distance: 107.5
click at [744, 234] on span "٢٠٠ جرام من لحم البقري المحلي . نكهات كلاسيكية مع المايونيز ومستردة والكاتشب وا…" at bounding box center [697, 217] width 154 height 35
copy span "تقدم مع بطاطس مقلية كبيرة ومشروب"
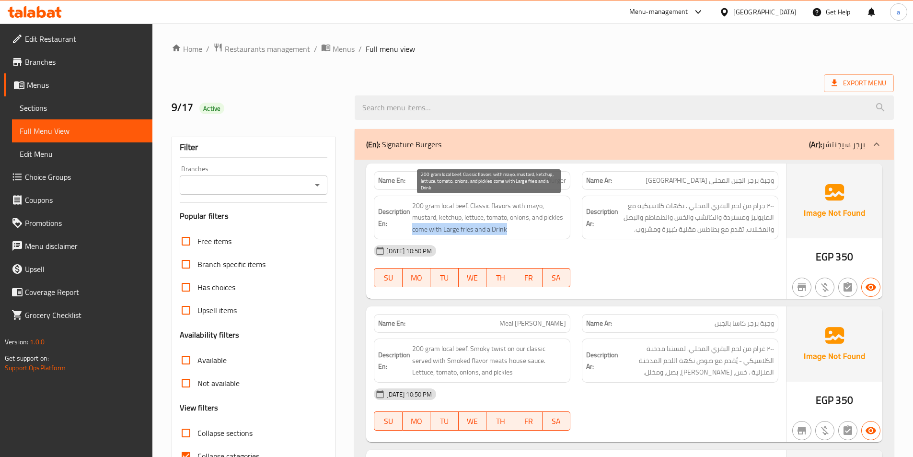
drag, startPoint x: 412, startPoint y: 230, endPoint x: 514, endPoint y: 234, distance: 101.8
click at [514, 234] on span "200 gram local beef. Classic flavors with mayo, mustard, ketchup, lettuce, toma…" at bounding box center [489, 217] width 154 height 35
copy span "come with Large fries and a Drink"
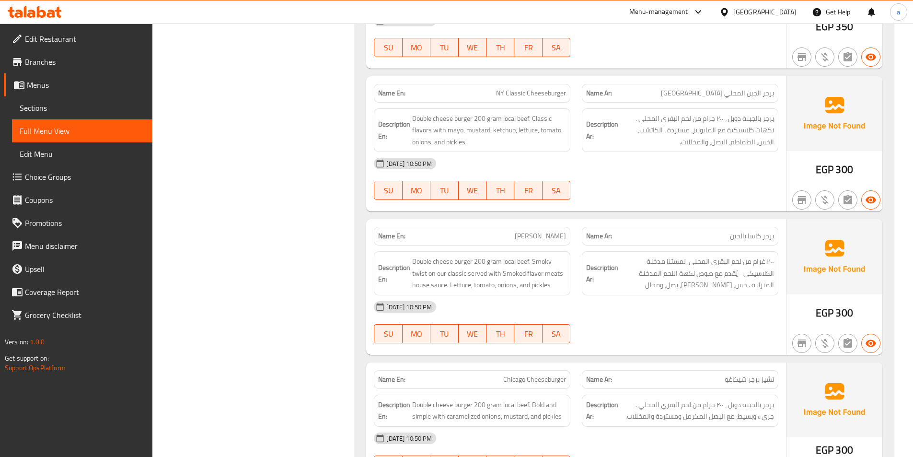
scroll to position [527, 0]
drag, startPoint x: 728, startPoint y: 121, endPoint x: 775, endPoint y: 118, distance: 47.1
click at [775, 118] on div "Description Ar: برجر بالجبنة دوبل ، ٢٠٠ جرام من لحم البقري المحلي . نكهات كلاسي…" at bounding box center [680, 131] width 197 height 44
copy span "برجر بالجبنة دوبل"
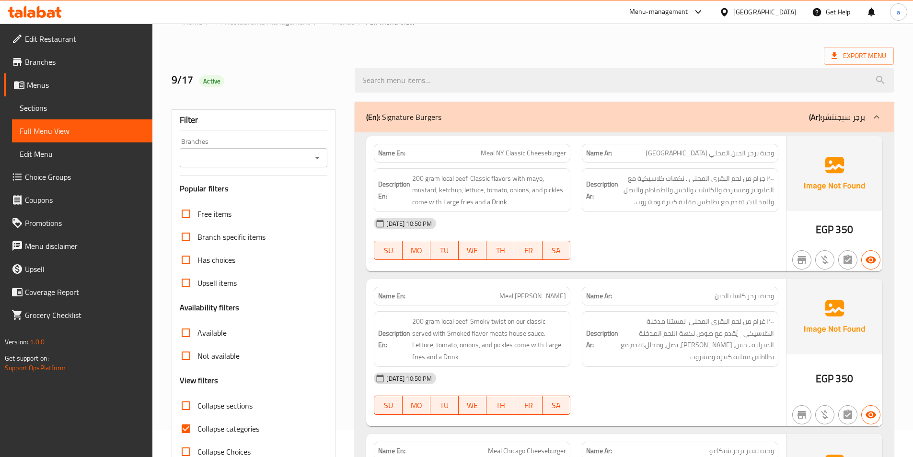
scroll to position [0, 0]
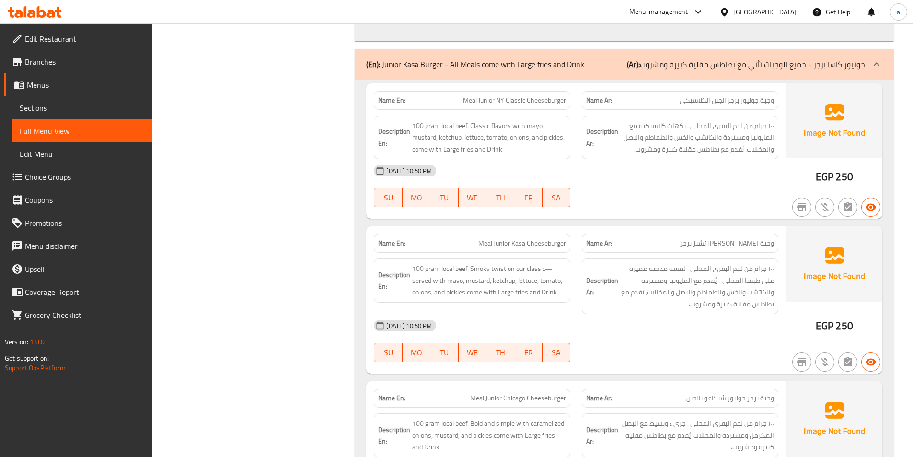
scroll to position [753, 0]
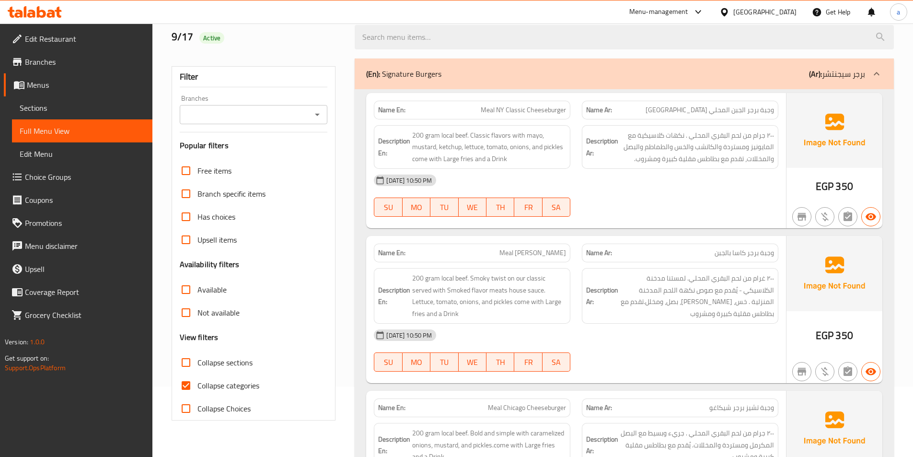
scroll to position [144, 0]
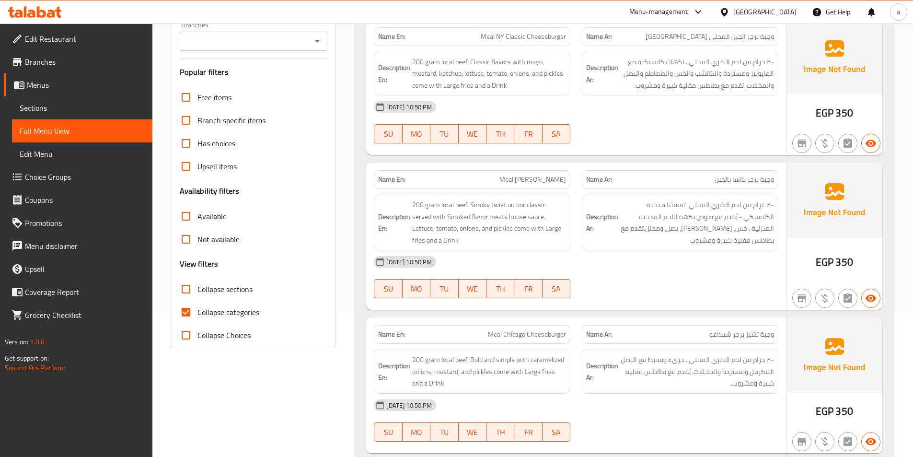
click at [186, 314] on input "Collapse categories" at bounding box center [186, 312] width 23 height 23
checkbox input "false"
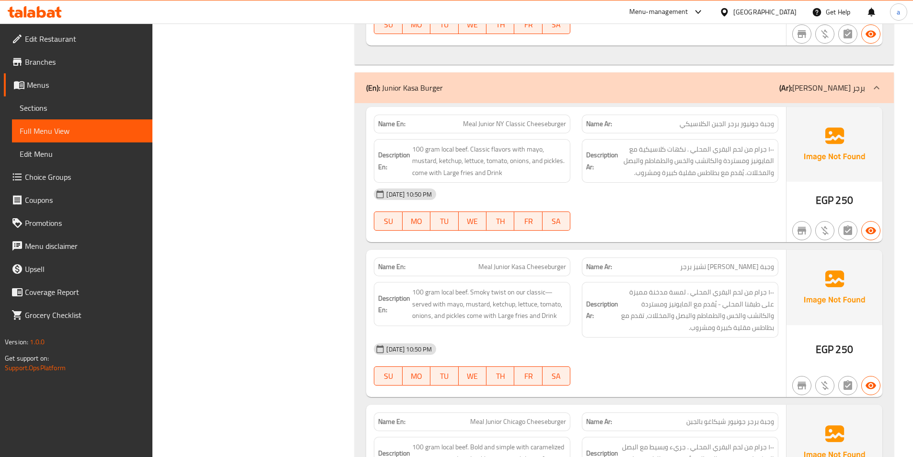
scroll to position [863, 0]
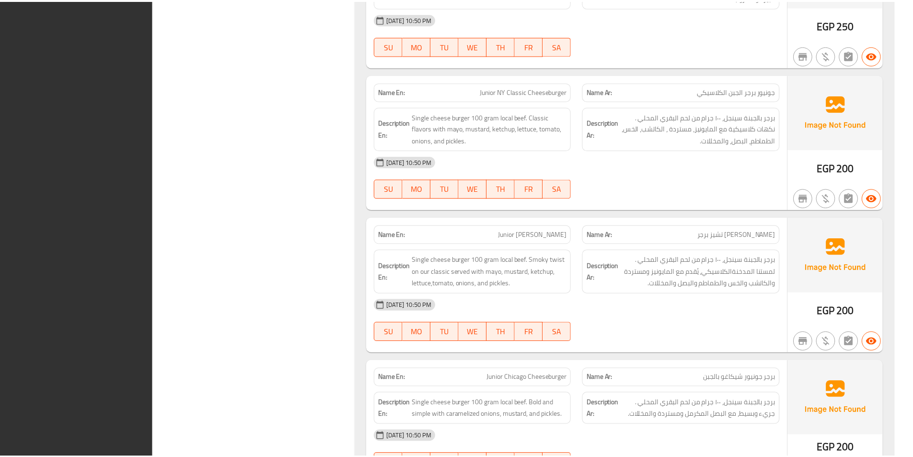
scroll to position [1508, 0]
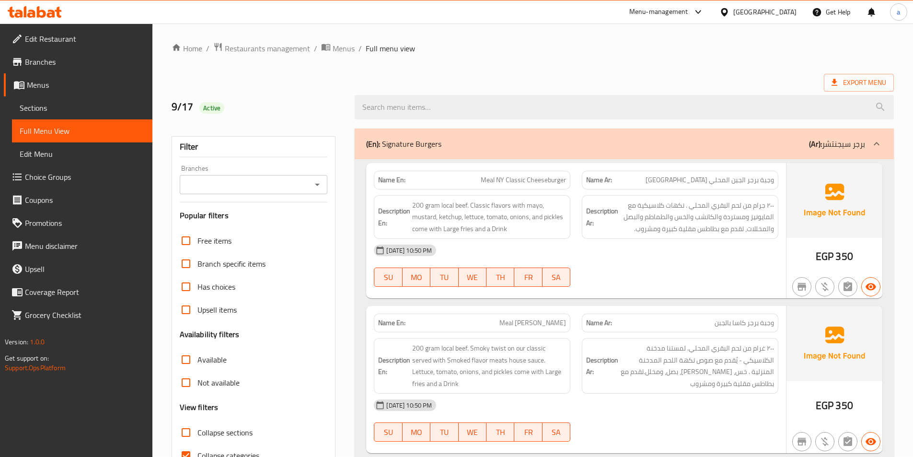
scroll to position [0, 0]
click at [834, 85] on icon at bounding box center [835, 83] width 10 height 10
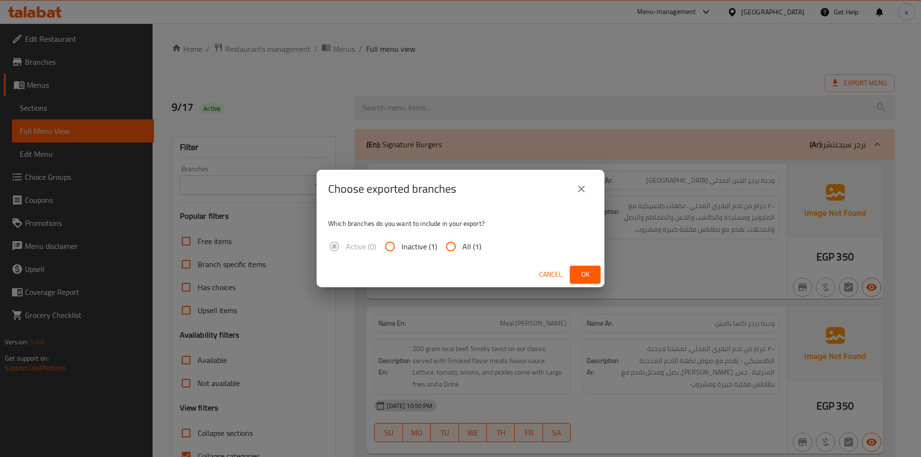
click at [455, 245] on input "All (1)" at bounding box center [450, 246] width 23 height 23
radio input "true"
click at [584, 270] on span "Ok" at bounding box center [584, 275] width 15 height 12
